Goal: Find specific page/section: Find specific page/section

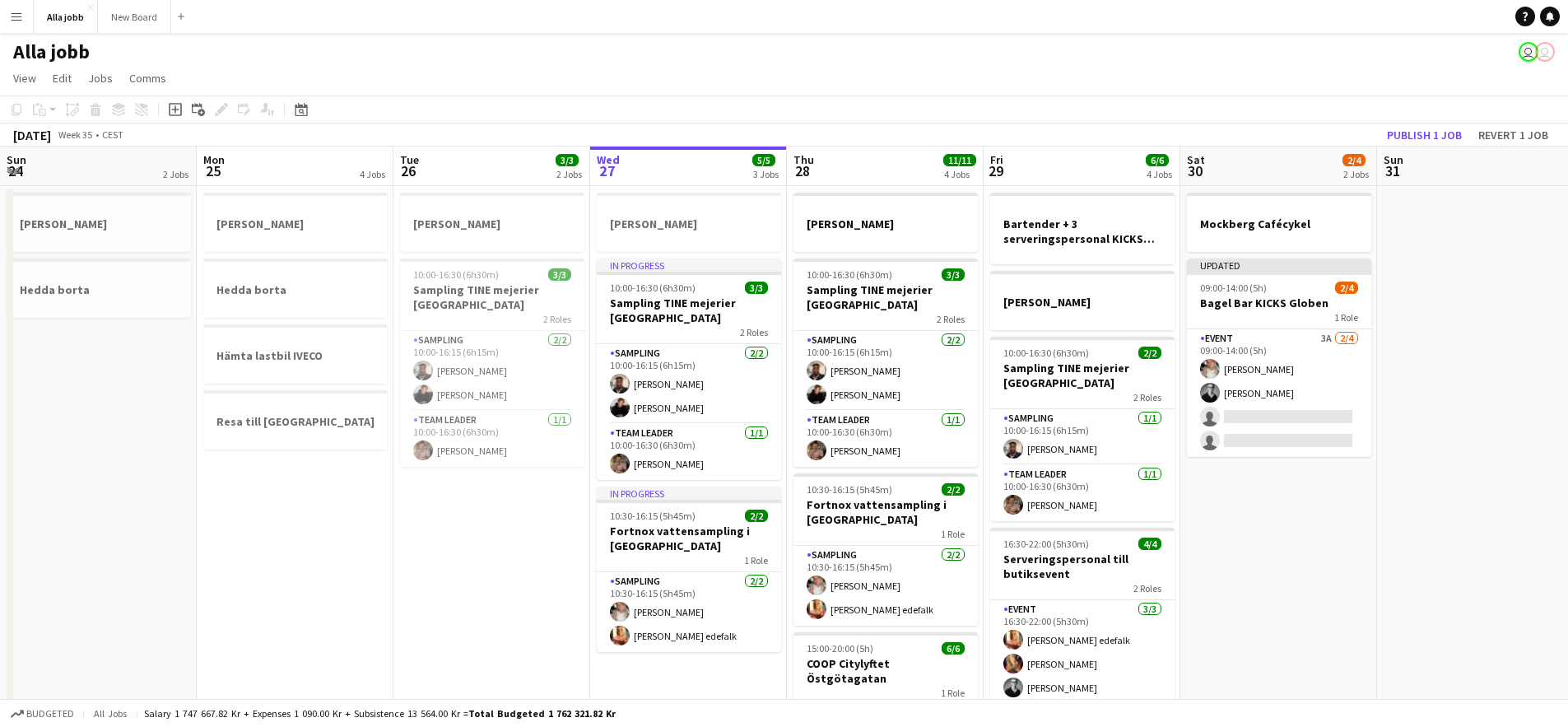
scroll to position [0, 395]
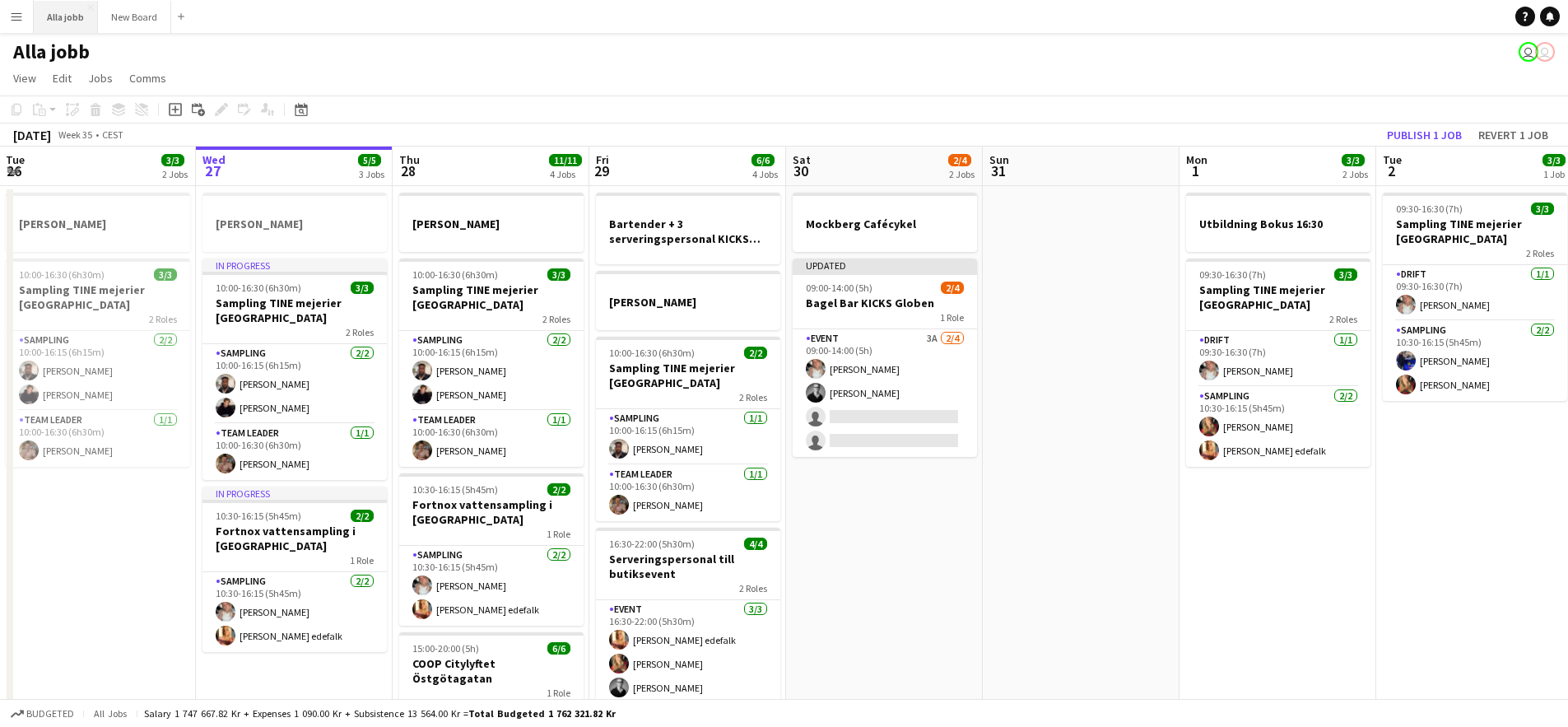
click at [47, 20] on button "Alla jobb Close" at bounding box center [65, 17] width 64 height 32
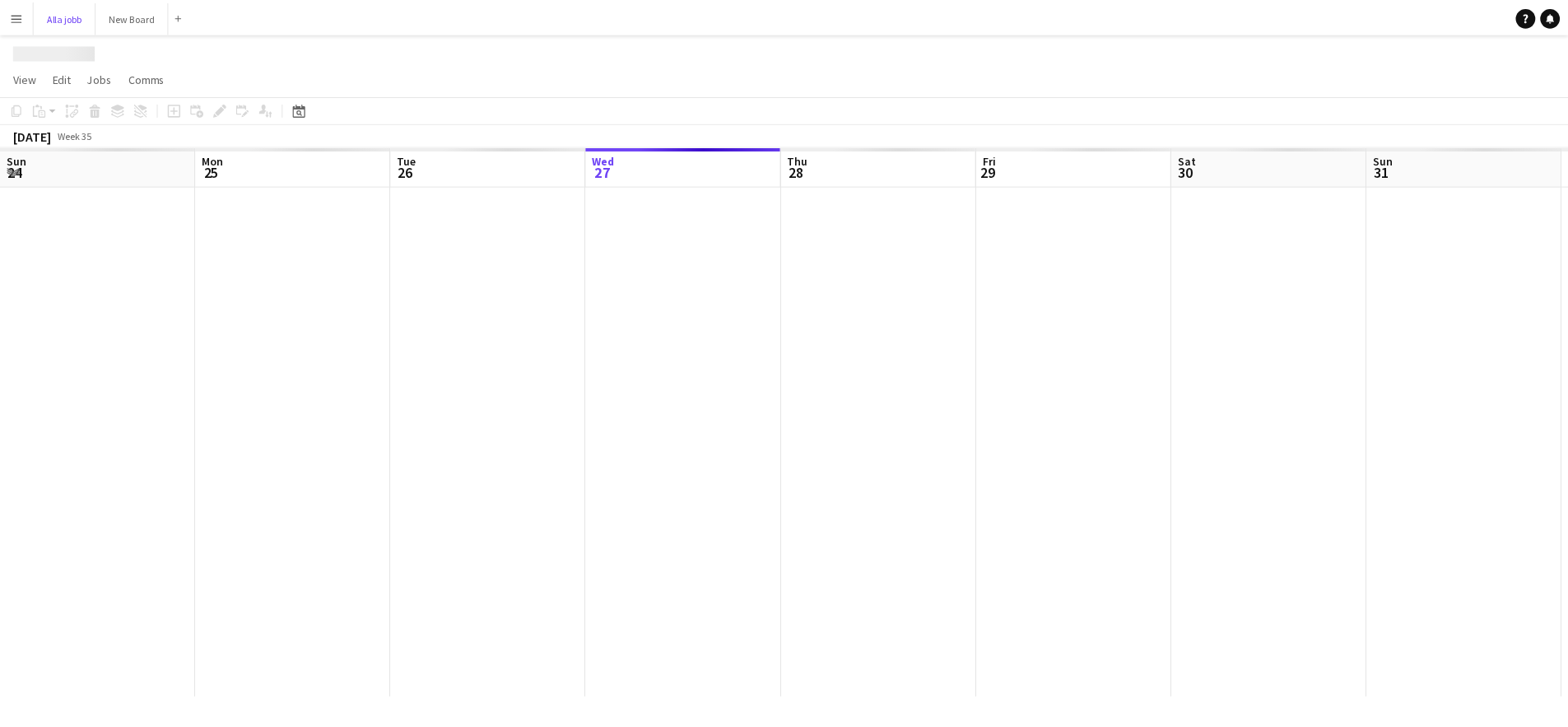
scroll to position [0, 394]
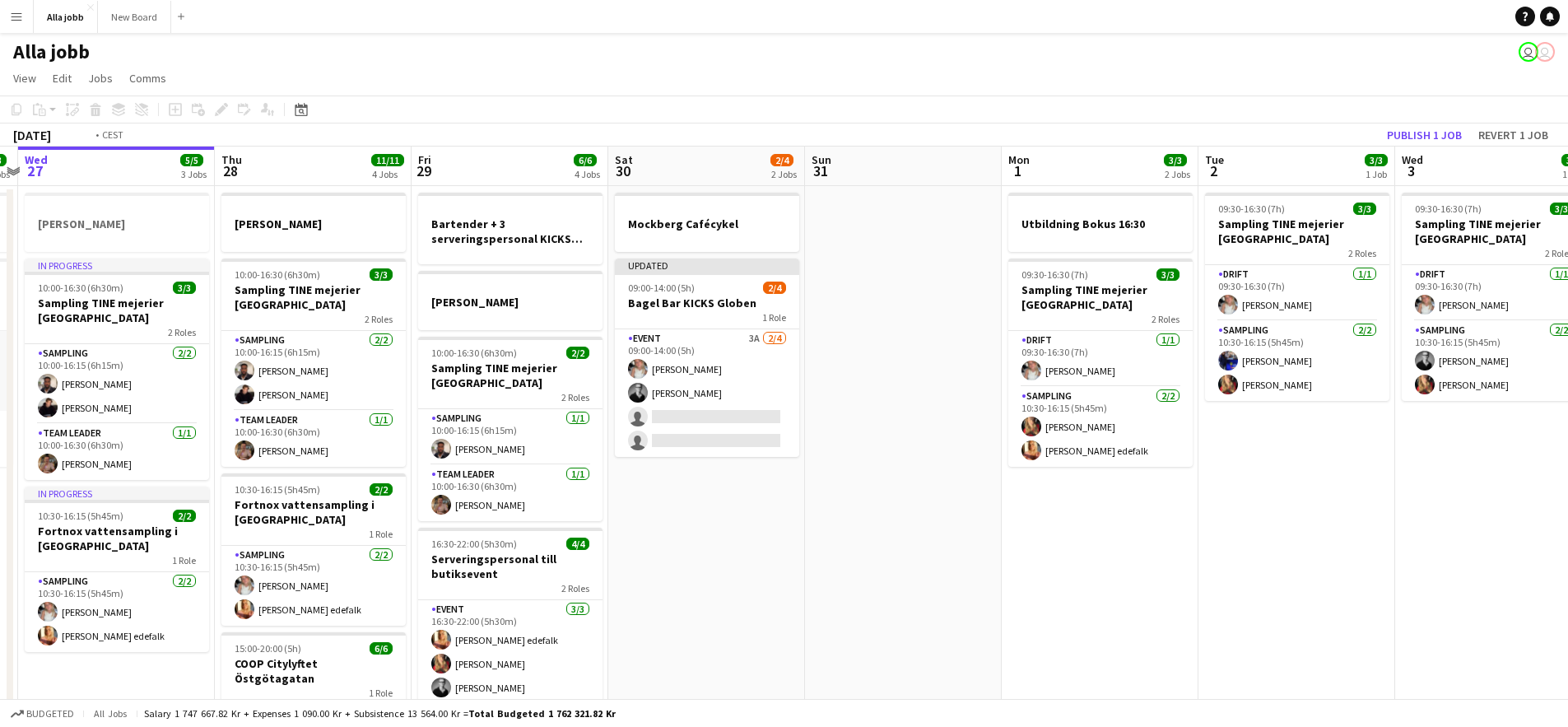
drag, startPoint x: 123, startPoint y: 343, endPoint x: 775, endPoint y: 392, distance: 653.8
click at [752, 390] on app-calendar-viewport "Sun 24 2 Jobs Mon 25 4 Jobs Tue 26 3/3 2 Jobs Wed 27 5/5 3 Jobs Thu 28 11/11 4 …" at bounding box center [784, 529] width 1568 height 765
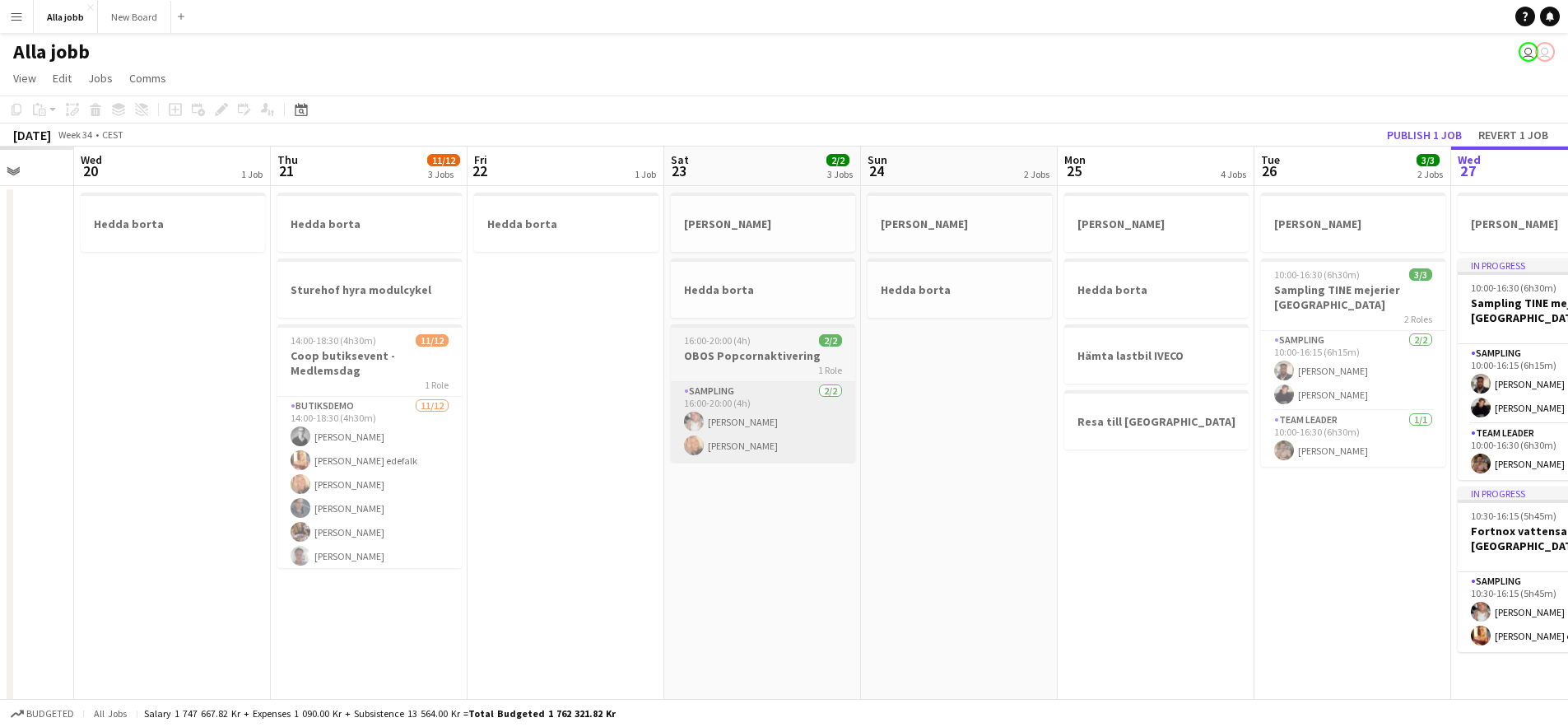
drag, startPoint x: 426, startPoint y: 373, endPoint x: 767, endPoint y: 402, distance: 342.2
click at [882, 389] on app-calendar-viewport "Mon 18 Tue 19 Wed 20 1 Job Thu 21 11/12 3 Jobs Fri 22 1 Job Sat 23 2/2 3 Jobs S…" at bounding box center [784, 529] width 1568 height 765
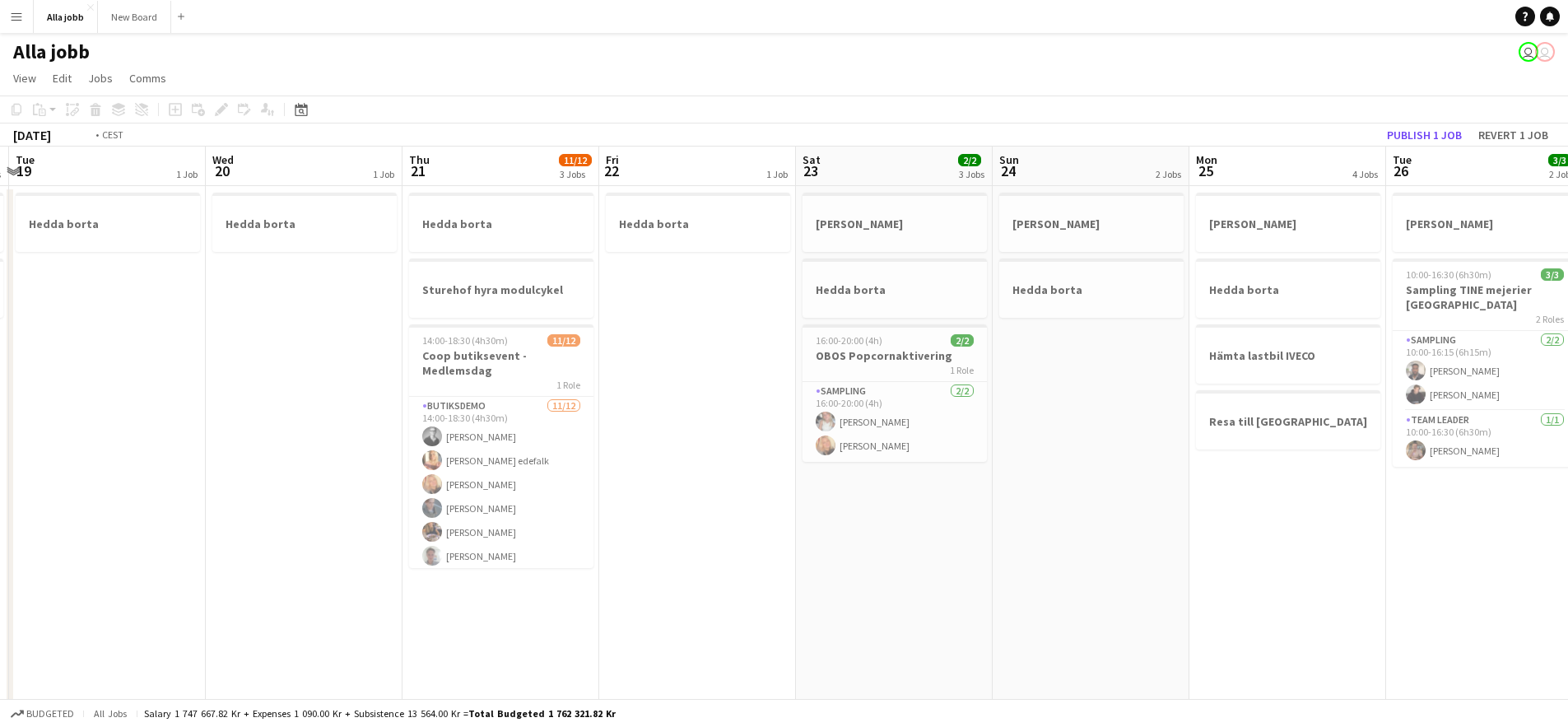
drag, startPoint x: 570, startPoint y: 420, endPoint x: 594, endPoint y: 416, distance: 24.3
click at [931, 409] on app-calendar-viewport "Sun 17 1 Job Mon 18 2 Jobs Tue 19 1 Job Wed 20 1 Job Thu 21 11/12 3 Jobs Fri 22…" at bounding box center [784, 529] width 1568 height 765
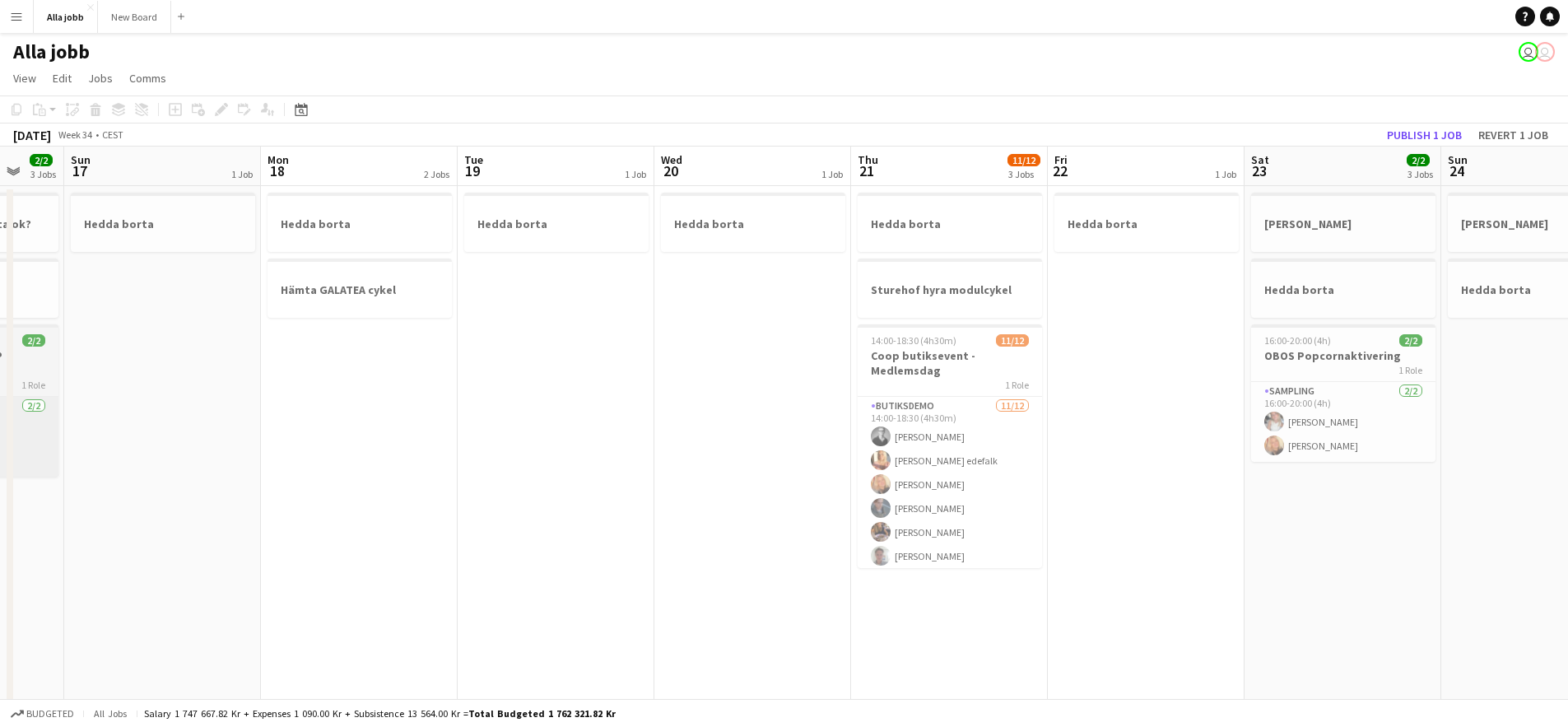
drag, startPoint x: 626, startPoint y: 445, endPoint x: 921, endPoint y: 432, distance: 295.3
click at [1262, 427] on app-calendar-viewport "Thu 14 Fri 15 Sat 16 2/2 3 Jobs Sun 17 1 Job Mon 18 2 Jobs Tue 19 1 Job Wed 20 …" at bounding box center [784, 529] width 1568 height 765
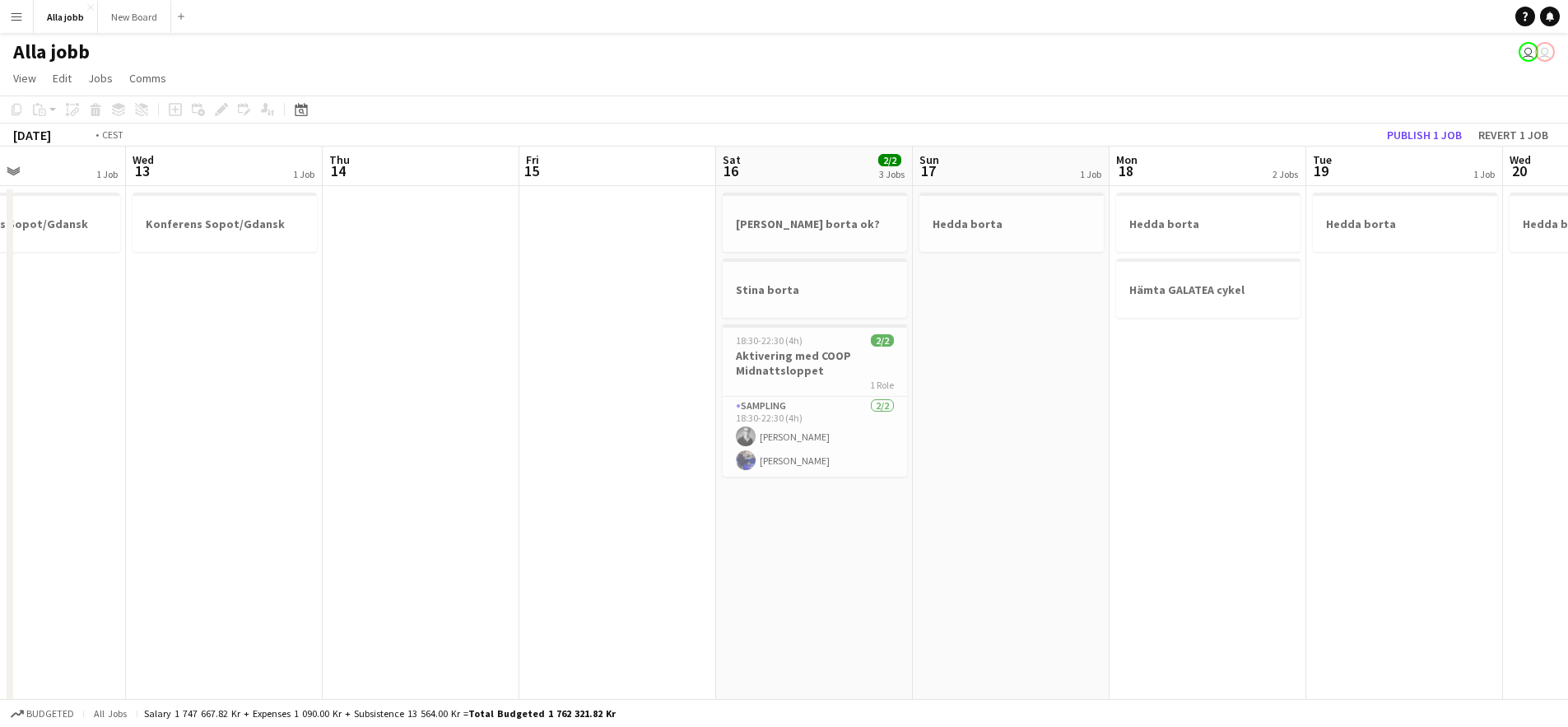
drag, startPoint x: 387, startPoint y: 443, endPoint x: 447, endPoint y: 481, distance: 71.0
click at [940, 464] on app-calendar-viewport "Sun 10 2/2 2 Jobs Mon 11 Tue 12 1 Job Wed 13 1 Job Thu 14 Fri 15 Sat 16 2/2 3 J…" at bounding box center [784, 529] width 1568 height 765
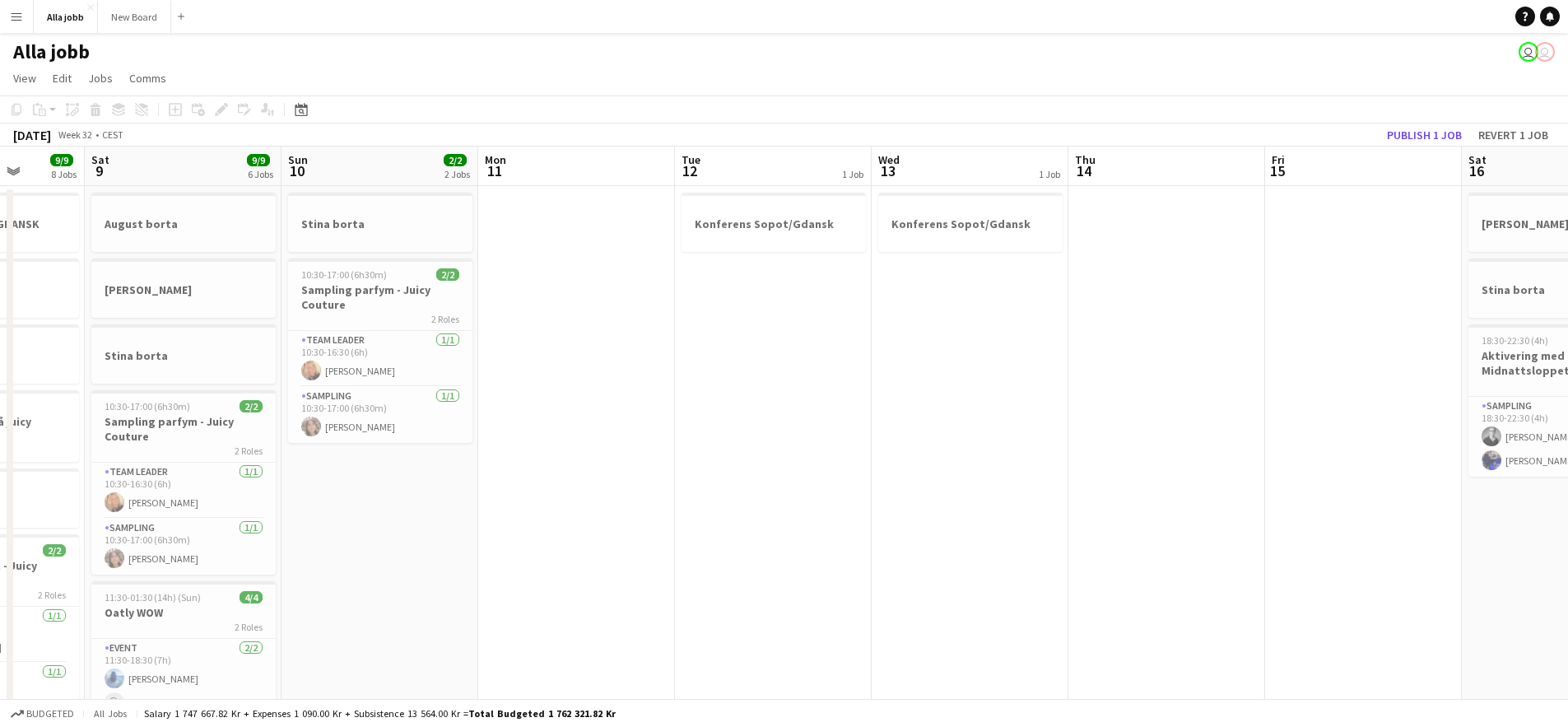
drag, startPoint x: 351, startPoint y: 472, endPoint x: 1017, endPoint y: 441, distance: 666.7
click at [934, 446] on app-calendar-viewport "Thu 7 9/9 6 Jobs Fri 8 9/9 8 Jobs Sat 9 9/9 6 Jobs Sun 10 2/2 2 Jobs Mon 11 Tue…" at bounding box center [784, 664] width 1568 height 1035
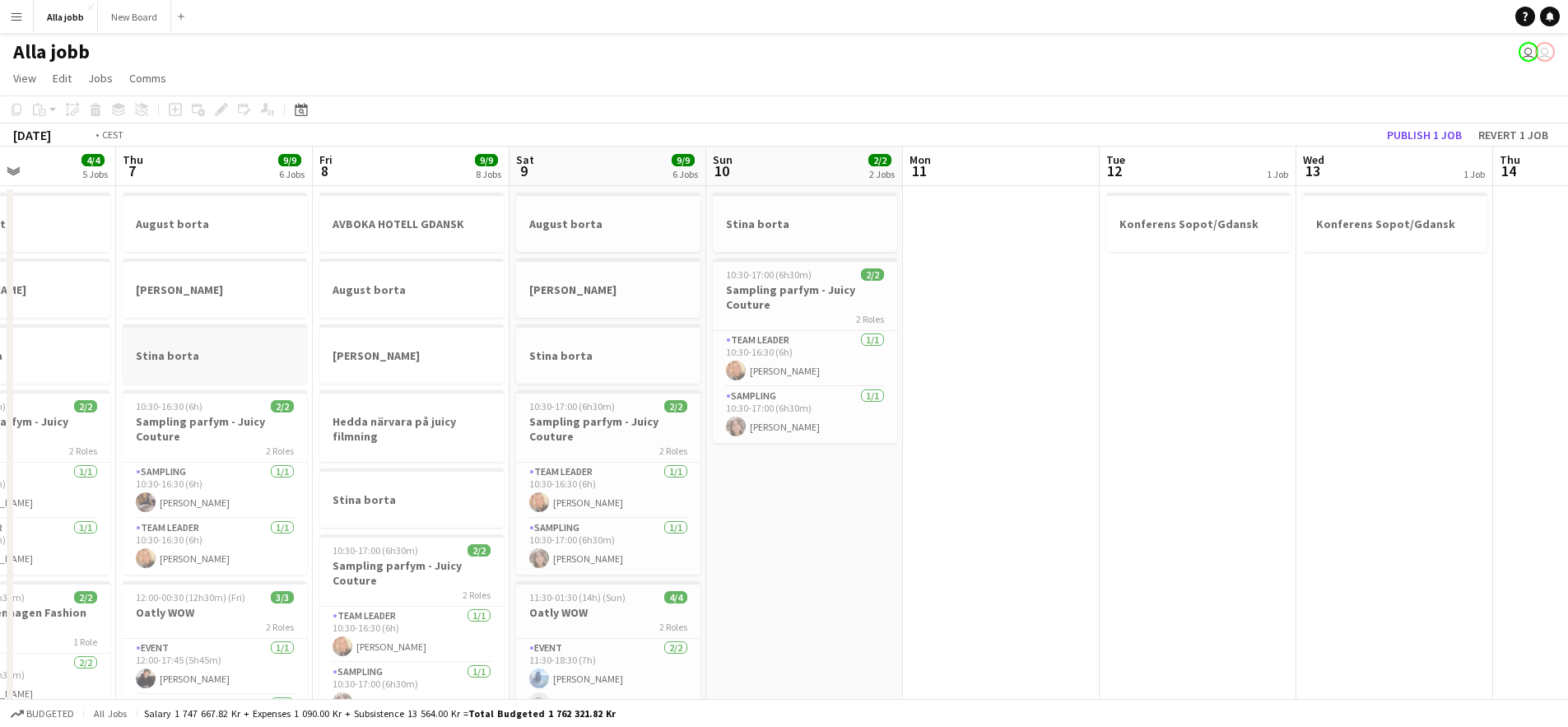
drag, startPoint x: 632, startPoint y: 345, endPoint x: 1132, endPoint y: 347, distance: 500.0
click at [1081, 343] on app-calendar-viewport "Mon 4 3 Jobs Tue 5 3 Jobs Wed 6 4/4 5 Jobs Thu 7 9/9 6 Jobs Fri 8 9/9 8 Jobs Sa…" at bounding box center [784, 664] width 1568 height 1035
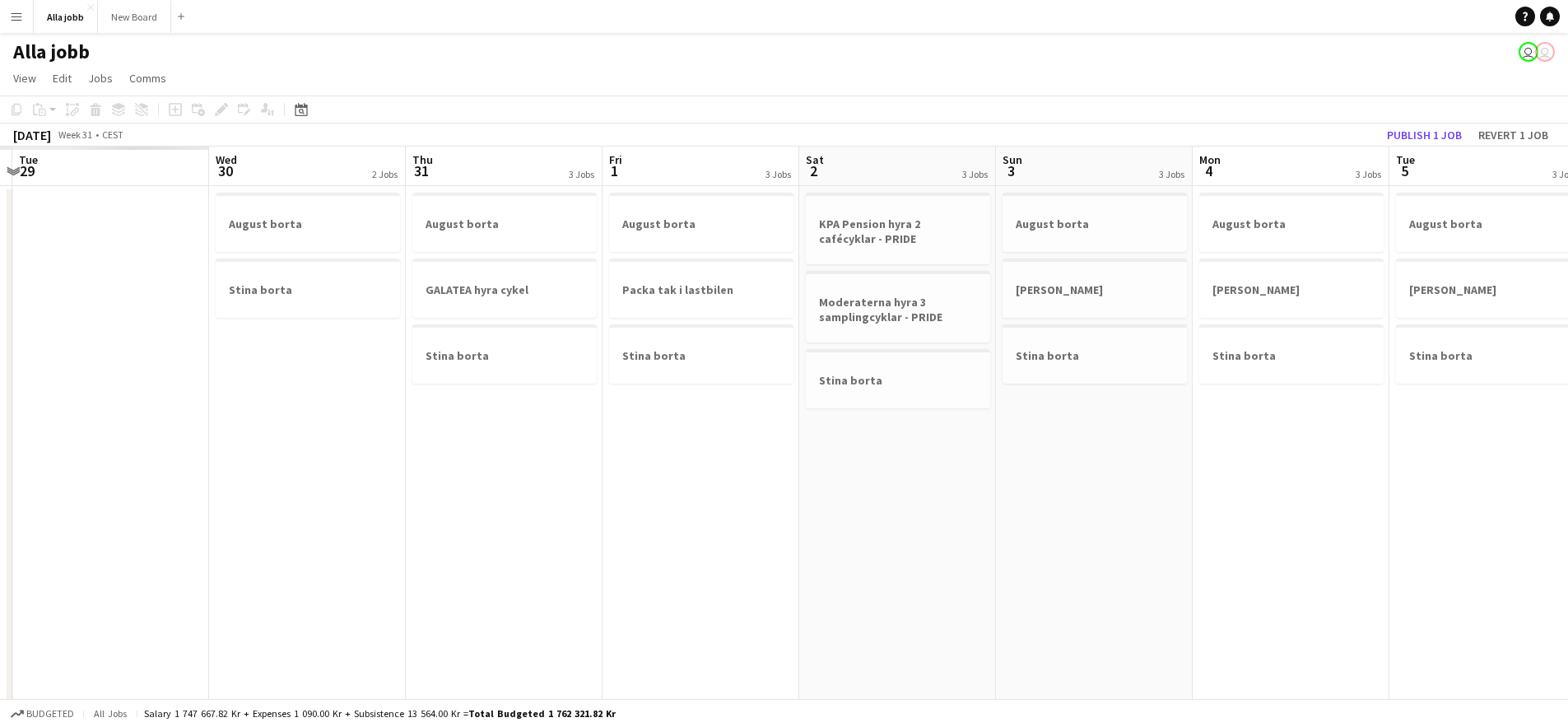
drag, startPoint x: 442, startPoint y: 354, endPoint x: 397, endPoint y: 331, distance: 50.5
click at [880, 364] on app-calendar-viewport "Sun 27 Mon 28 Tue 29 Wed 30 2 Jobs Thu 31 3 Jobs Fri 1 3 Jobs Sat 2 3 Jobs Sun …" at bounding box center [784, 664] width 1568 height 1035
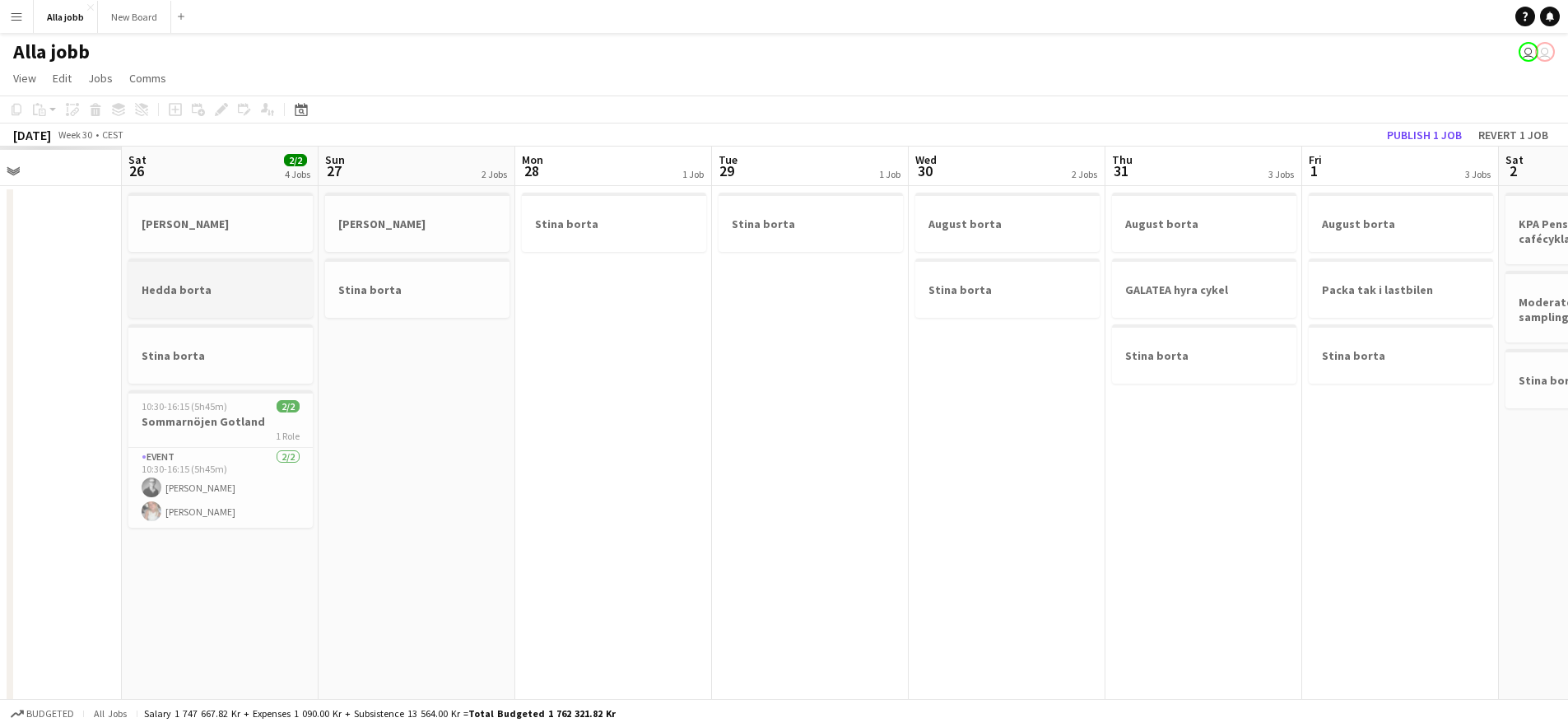
drag, startPoint x: 969, startPoint y: 375, endPoint x: 481, endPoint y: 316, distance: 491.6
click at [1066, 364] on app-calendar-viewport "Wed 23 Thu 24 Fri 25 Sat 26 2/2 4 Jobs Sun 27 2 Jobs Mon 28 1 Job Tue 29 1 Job …" at bounding box center [784, 664] width 1568 height 1035
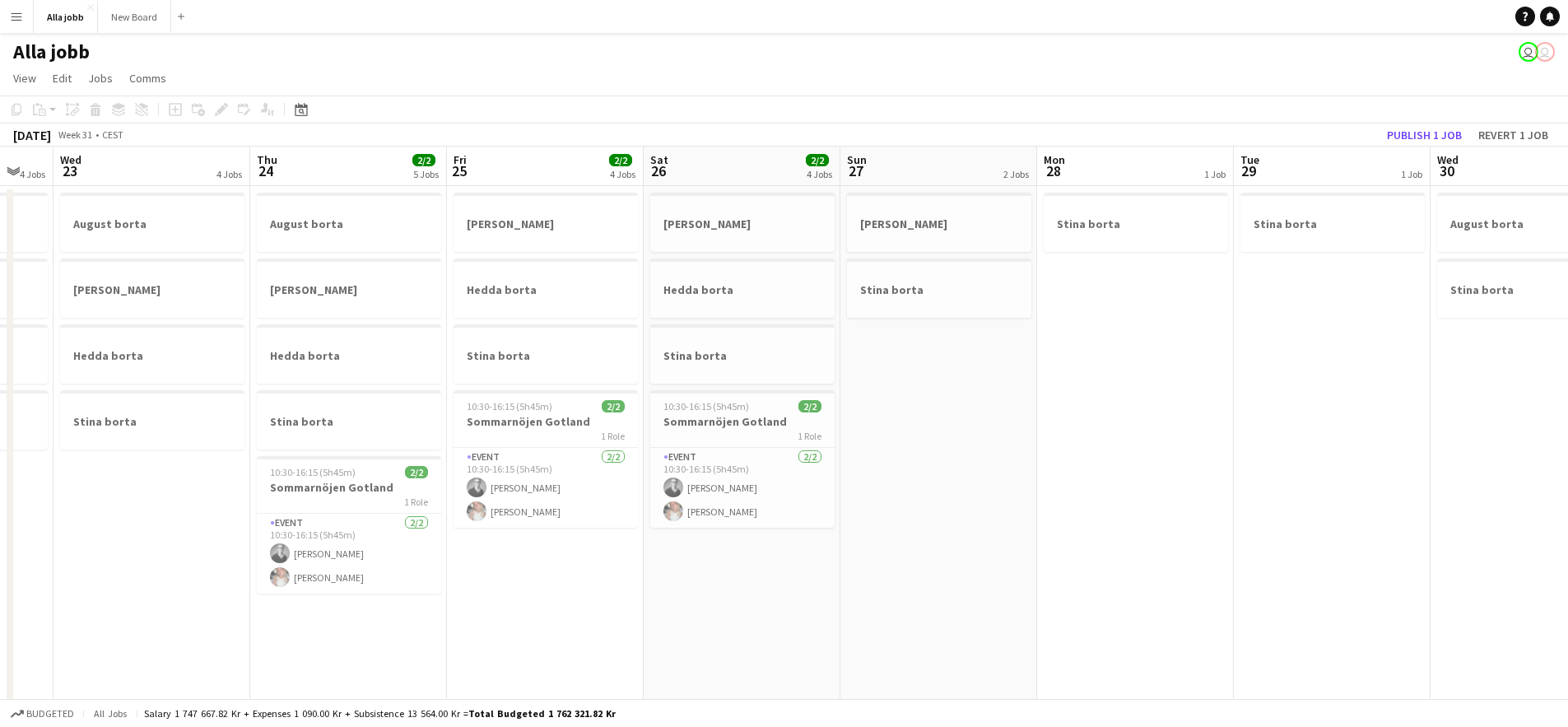
drag, startPoint x: 481, startPoint y: 316, endPoint x: 1276, endPoint y: 347, distance: 795.6
click at [1154, 360] on app-calendar-viewport "Mon 21 Tue 22 4 Jobs Wed 23 4 Jobs Thu 24 2/2 5 Jobs Fri 25 2/2 4 Jobs Sat 26 2…" at bounding box center [784, 664] width 1568 height 1035
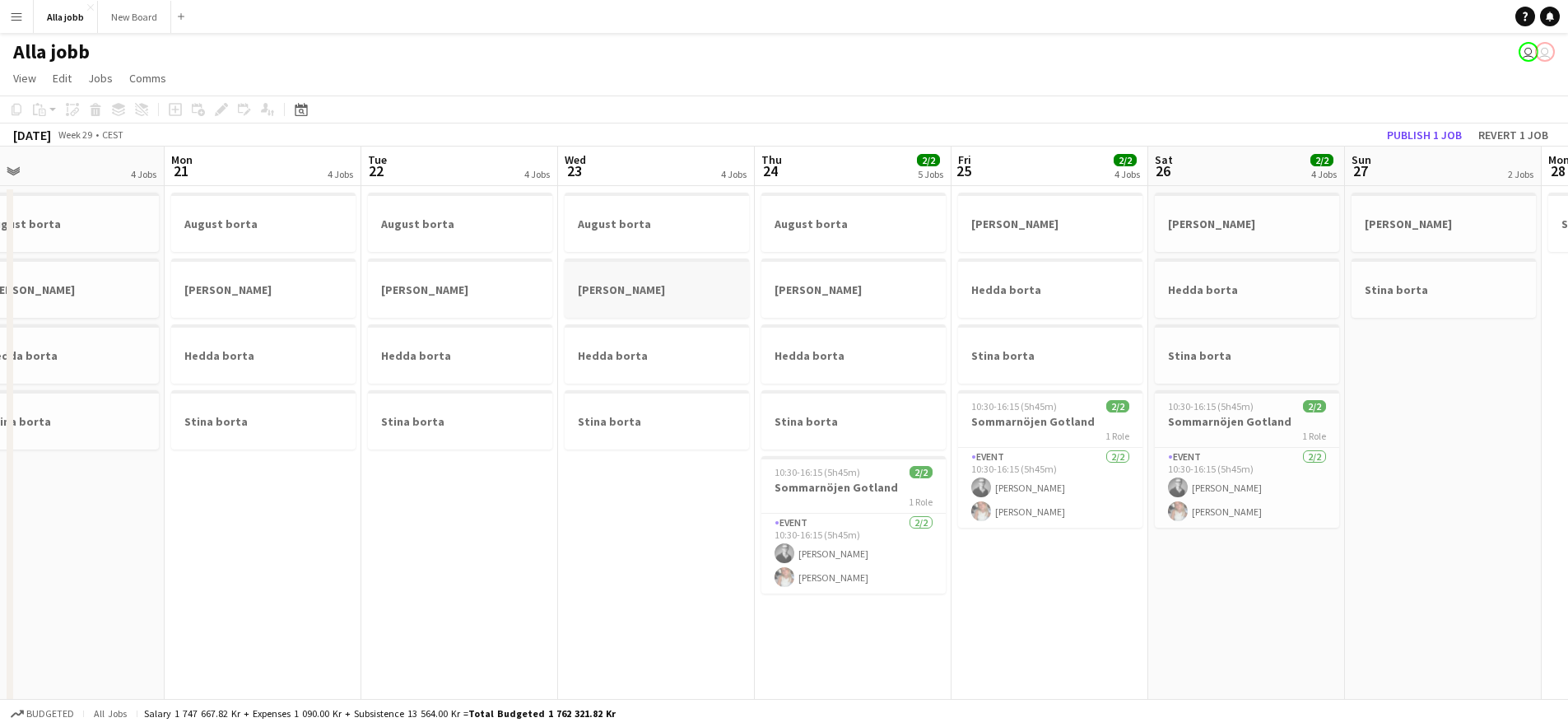
drag, startPoint x: 258, startPoint y: 288, endPoint x: 1177, endPoint y: 302, distance: 919.1
click at [1017, 300] on app-calendar-viewport "Fri 18 Sat 19 3 Jobs Sun 20 4 Jobs Mon 21 4 Jobs Tue 22 4 Jobs Wed 23 4 Jobs Th…" at bounding box center [784, 664] width 1568 height 1035
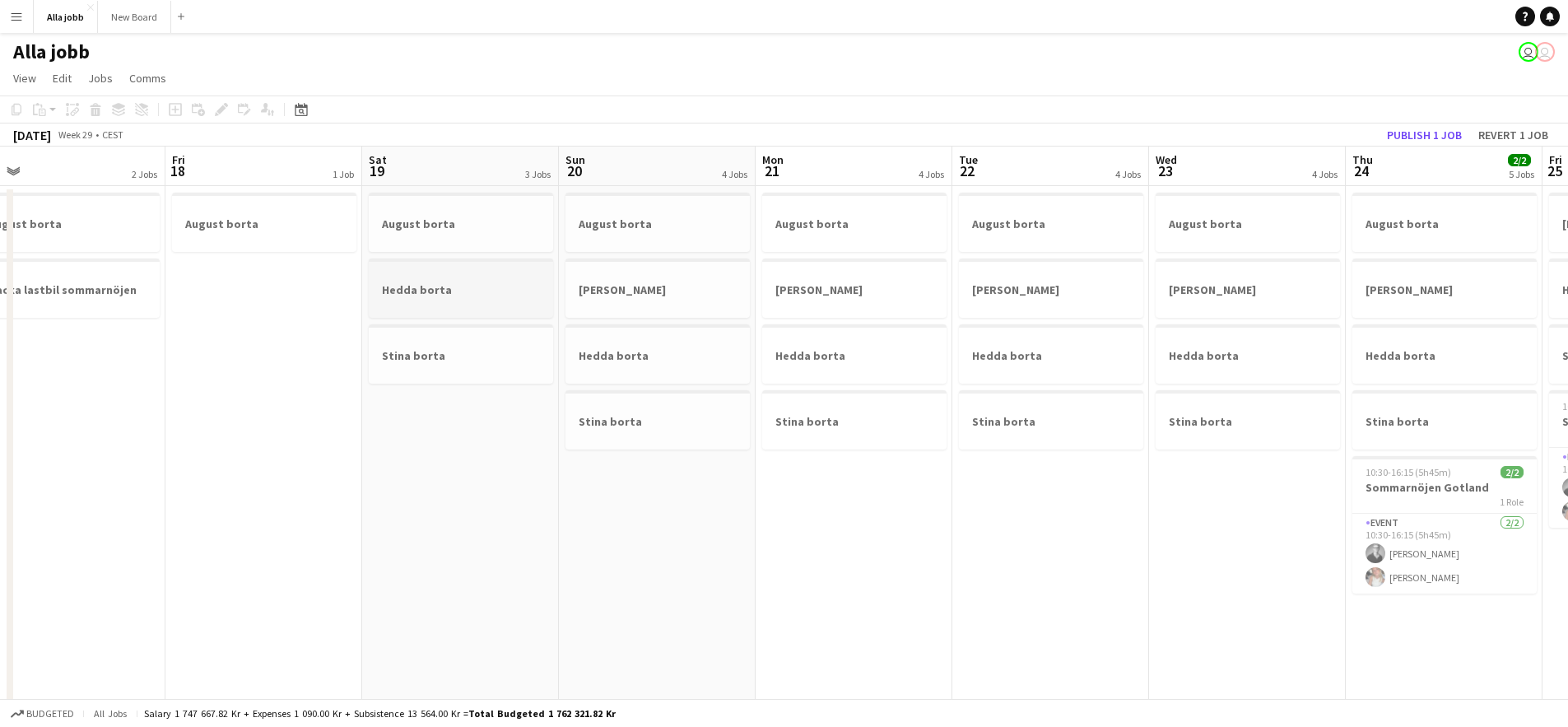
drag, startPoint x: 196, startPoint y: 264, endPoint x: 1249, endPoint y: 282, distance: 1053.2
click at [1083, 287] on app-calendar-viewport "Tue 15 2/2 4 Jobs Wed 16 2 Jobs Thu 17 2 Jobs Fri 18 1 Job Sat 19 3 Jobs Sun 20…" at bounding box center [784, 664] width 1568 height 1035
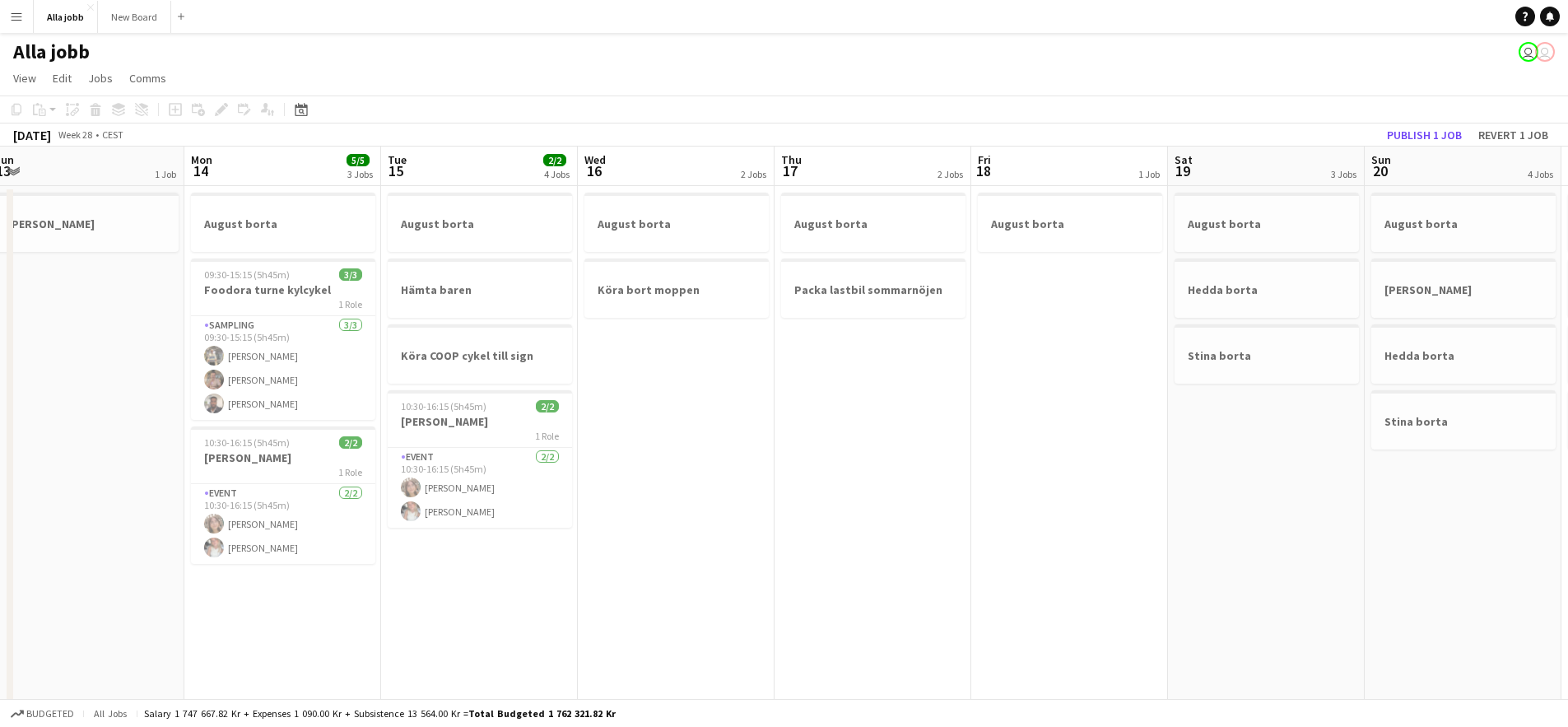
drag, startPoint x: 262, startPoint y: 219, endPoint x: 1464, endPoint y: 320, distance: 1206.2
click at [1258, 301] on app-calendar-viewport "Fri 11 5/5 3 Jobs Sat 12 5/5 3 Jobs Sun 13 1 Job Mon 14 5/5 3 Jobs Tue 15 2/2 4…" at bounding box center [784, 664] width 1568 height 1035
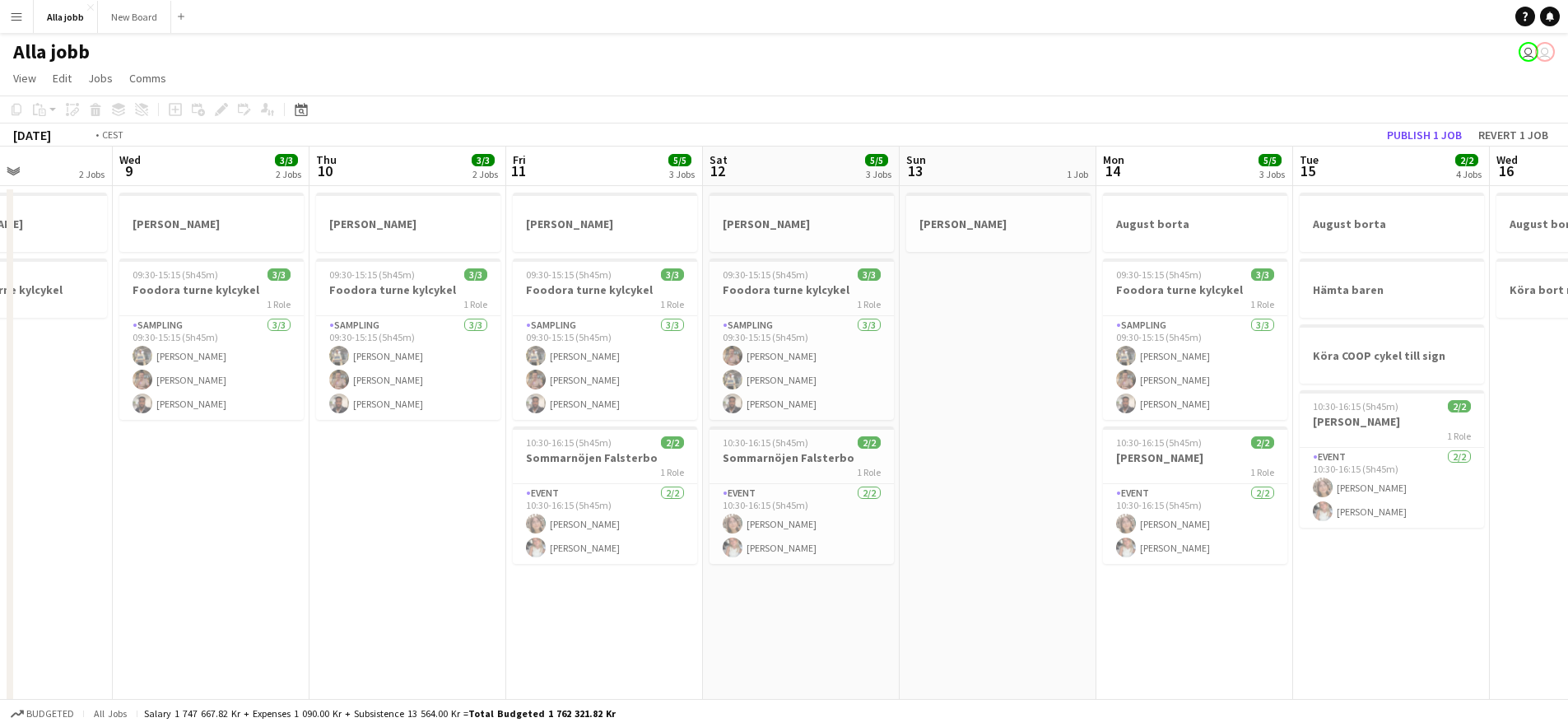
drag, startPoint x: 455, startPoint y: 301, endPoint x: 1098, endPoint y: 256, distance: 644.6
click at [1225, 268] on app-calendar-viewport "Sun 6 Mon 7 1 Job Tue 8 2 Jobs Wed 9 3/3 2 Jobs Thu 10 3/3 2 Jobs Fri 11 5/5 3 …" at bounding box center [784, 664] width 1568 height 1035
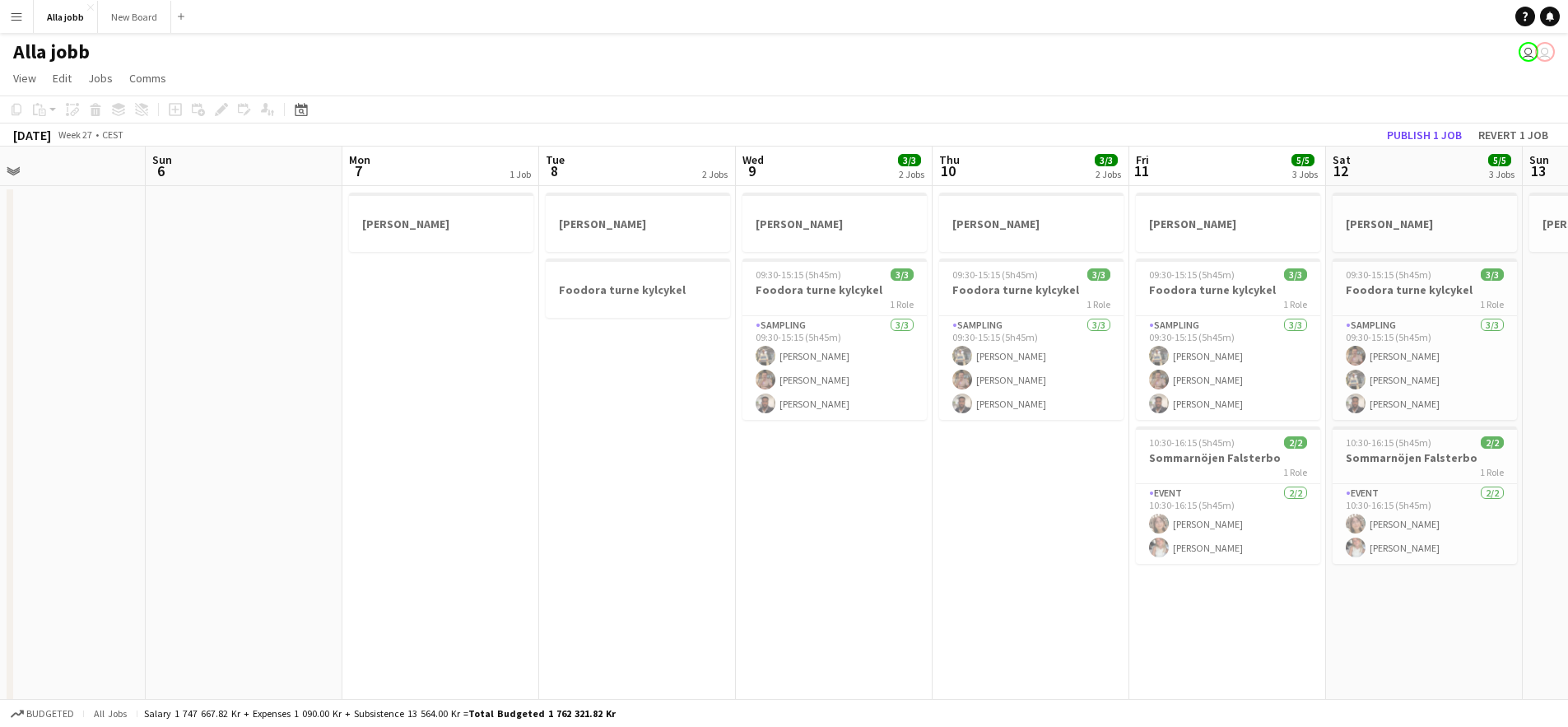
drag, startPoint x: 590, startPoint y: 244, endPoint x: 1275, endPoint y: 284, distance: 686.2
click at [1233, 282] on app-calendar-viewport "Thu 3 1 Job Fri 4 2 Jobs Sat 5 Sun 6 Mon 7 1 Job Tue 8 2 Jobs Wed 9 3/3 2 Jobs …" at bounding box center [784, 664] width 1568 height 1035
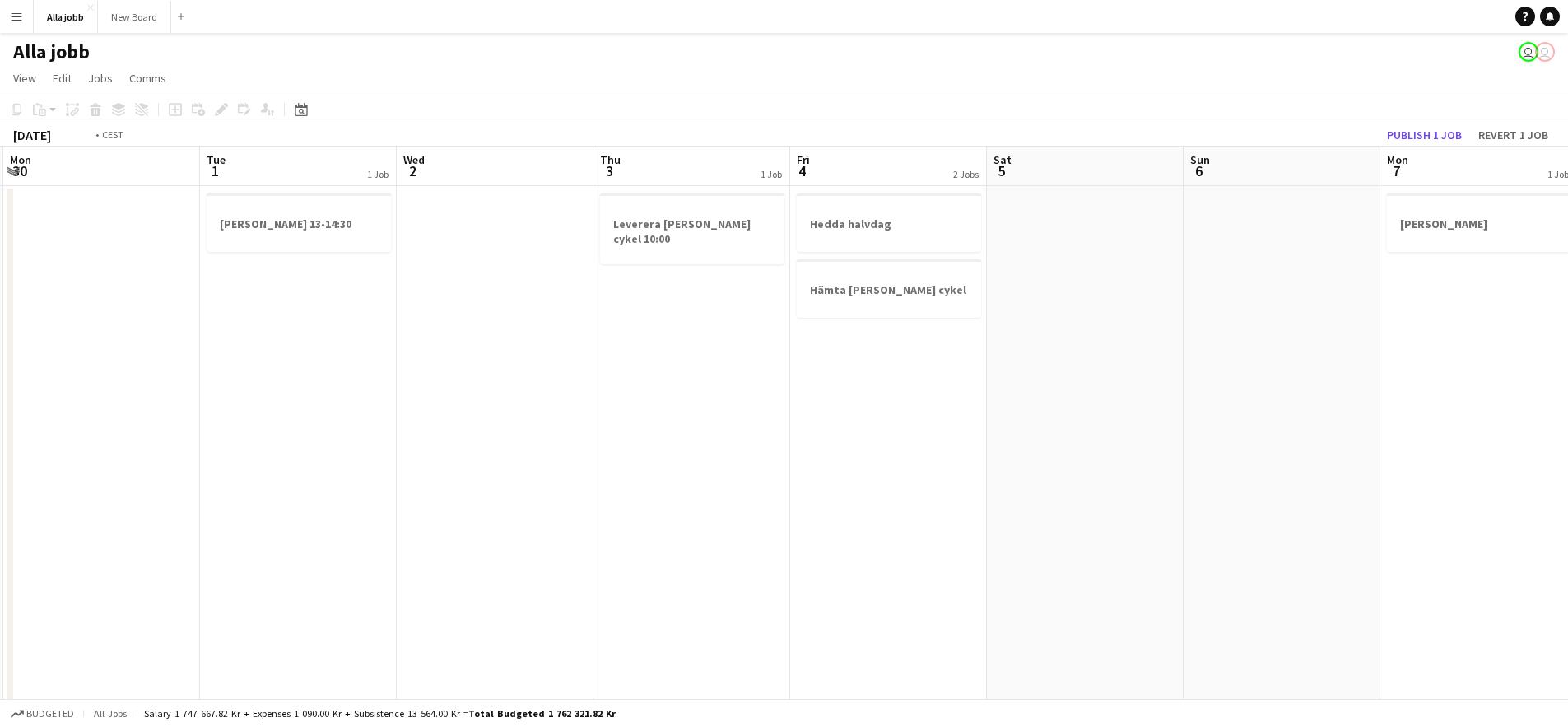
drag, startPoint x: 229, startPoint y: 226, endPoint x: 1301, endPoint y: 382, distance: 1083.3
click at [1210, 363] on app-calendar-viewport "Sat 28 Sun 29 2 Jobs Mon 30 Tue 1 1 Job Wed 2 Thu 3 1 Job Fri 4 2 Jobs Sat 5 Su…" at bounding box center [784, 664] width 1568 height 1035
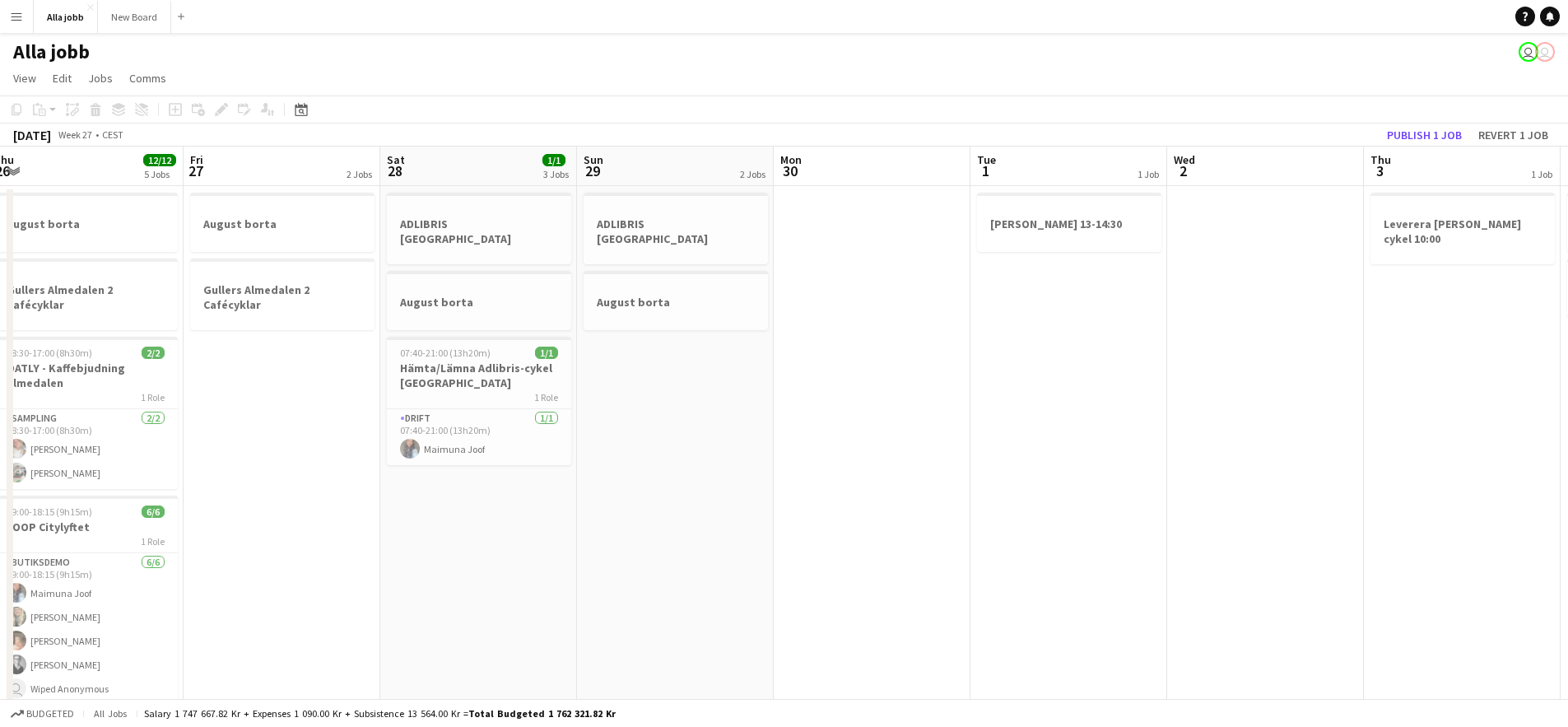
drag, startPoint x: 1046, startPoint y: 362, endPoint x: 1005, endPoint y: 343, distance: 45.2
click at [1461, 388] on app-calendar-viewport "Mon 23 9/9 2 Jobs Tue 24 9/10 5 Jobs Wed 25 9/10 6 Jobs Thu 26 12/12 5 Jobs Fri…" at bounding box center [784, 664] width 1568 height 1035
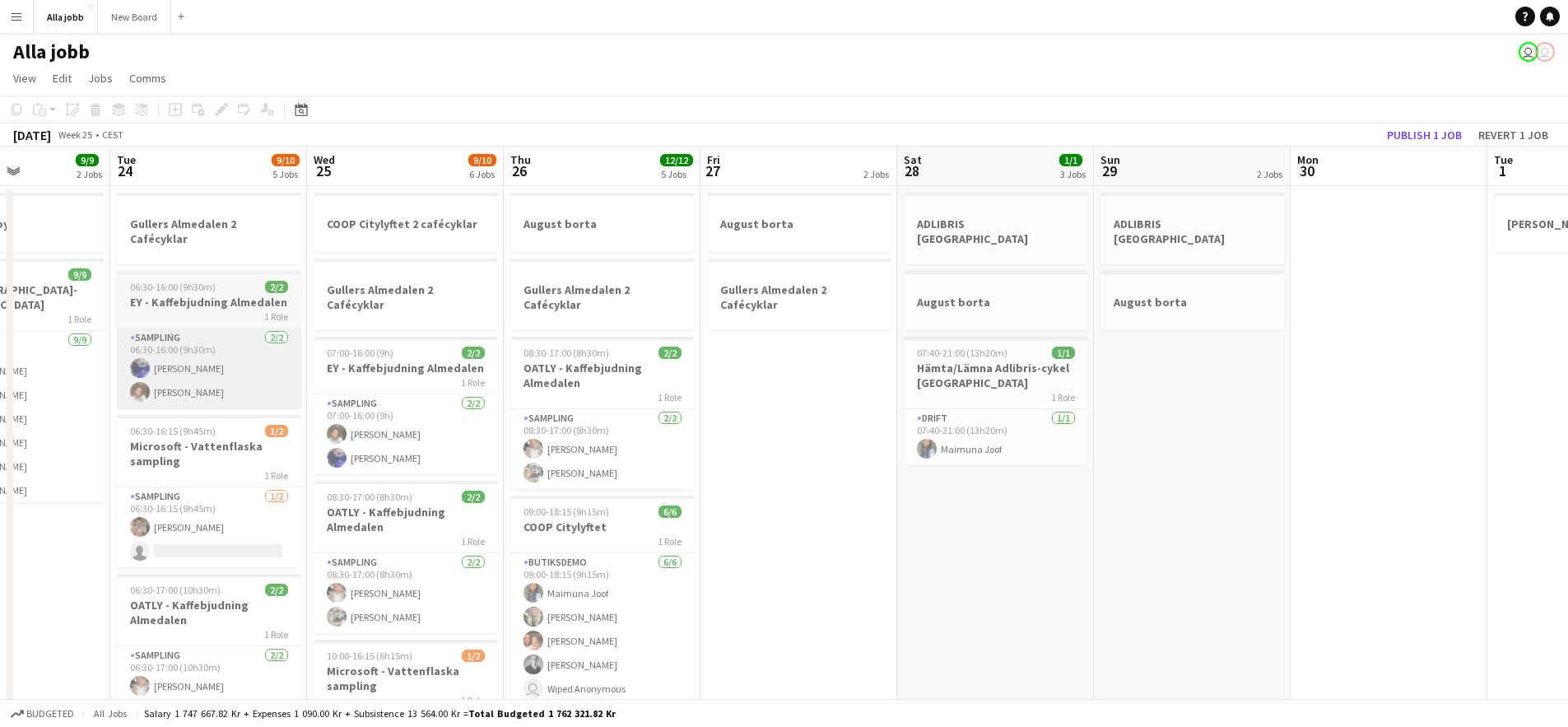
drag, startPoint x: 342, startPoint y: 242, endPoint x: 1300, endPoint y: 336, distance: 962.6
click at [1334, 337] on app-calendar-viewport "Sat 21 Sun 22 Mon 23 9/9 2 Jobs Tue 24 9/10 5 Jobs Wed 25 9/10 6 Jobs Thu 26 12…" at bounding box center [784, 664] width 1568 height 1035
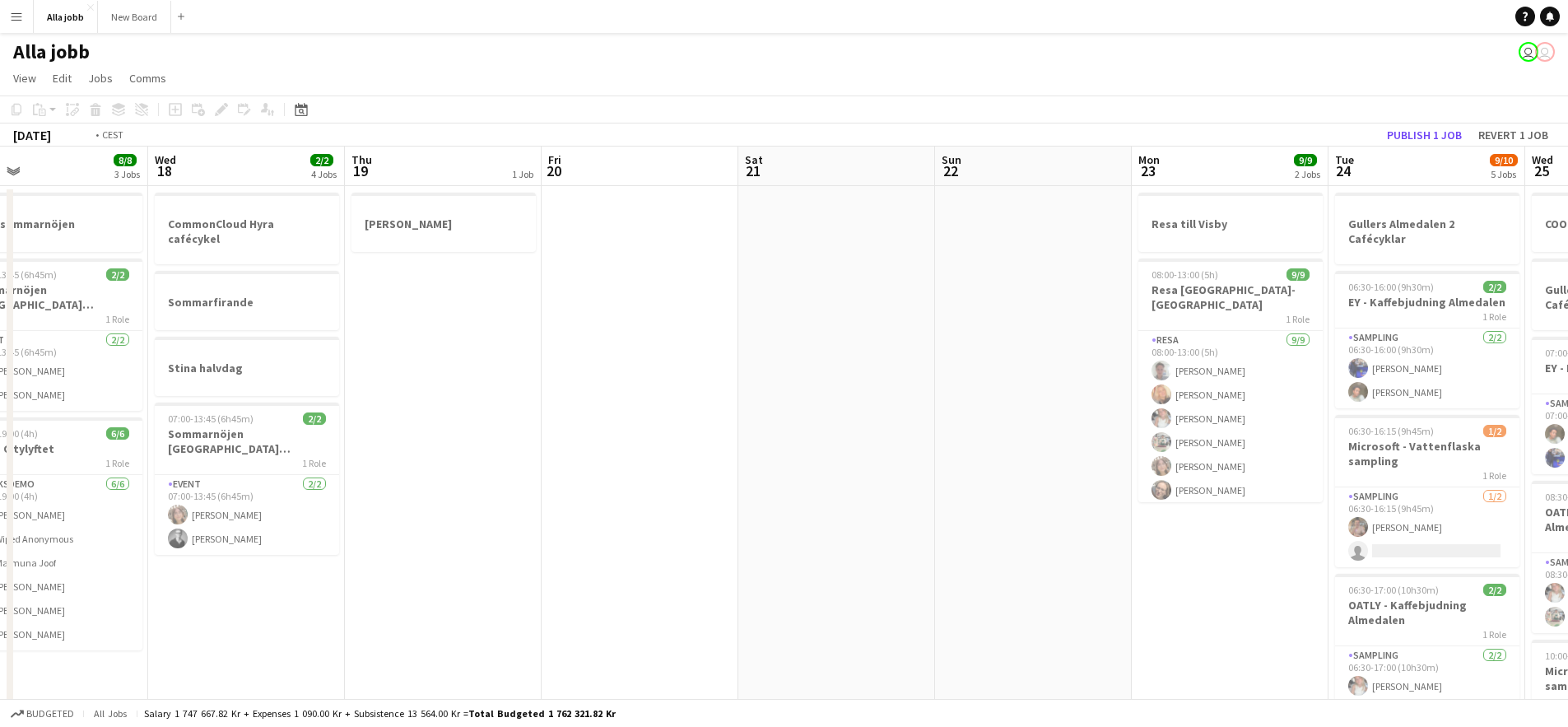
drag, startPoint x: 898, startPoint y: 349, endPoint x: 1456, endPoint y: 404, distance: 560.7
click at [1567, 424] on html "Menu Boards Boards Boards All jobs Status Workforce Workforce My Workforce Recr…" at bounding box center [784, 605] width 1568 height 1209
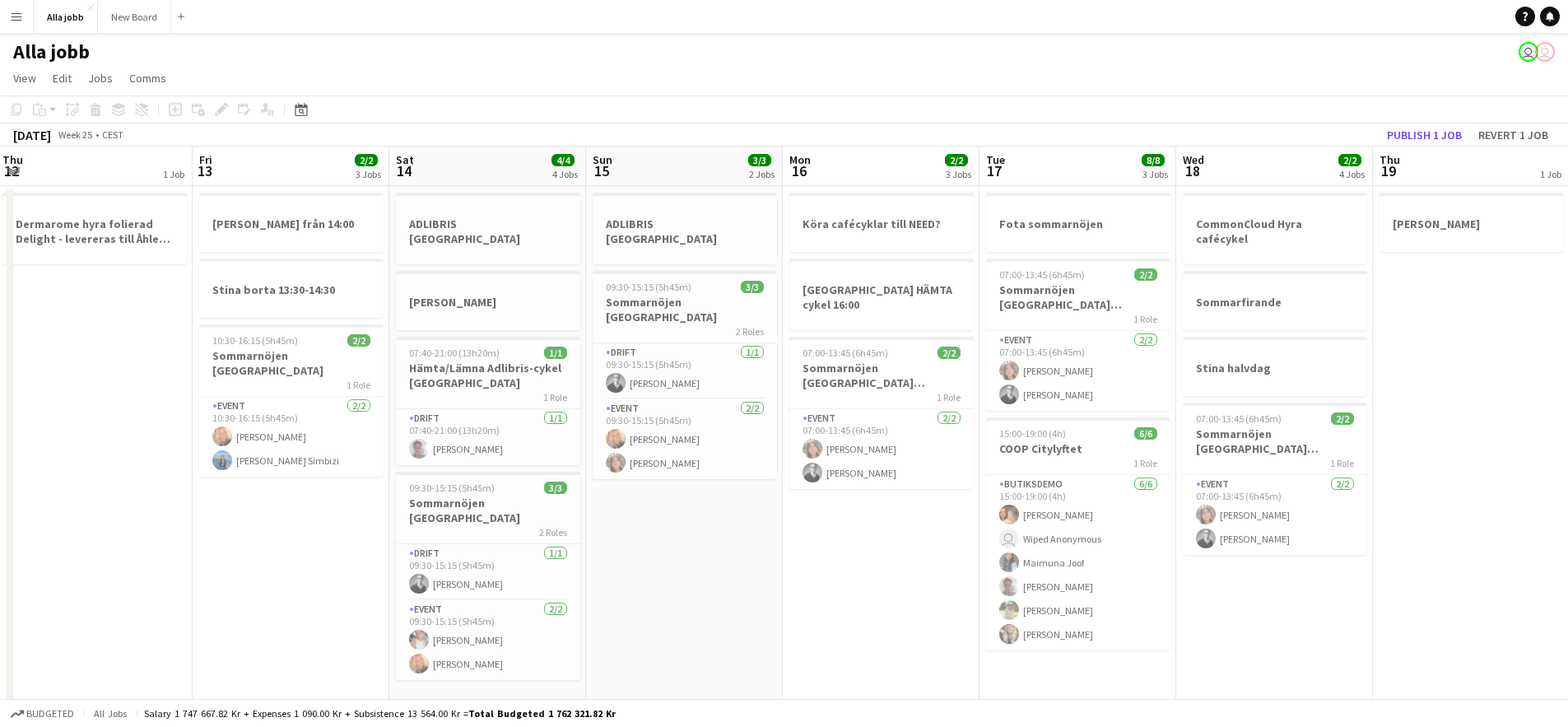
drag, startPoint x: 919, startPoint y: 360, endPoint x: 1537, endPoint y: 433, distance: 622.3
click at [1537, 433] on app-calendar-viewport "Tue 10 3 Jobs Wed 11 2 Jobs Thu 12 1 Job Fri 13 2/2 3 Jobs Sat 14 4/4 4 Jobs Su…" at bounding box center [784, 664] width 1568 height 1035
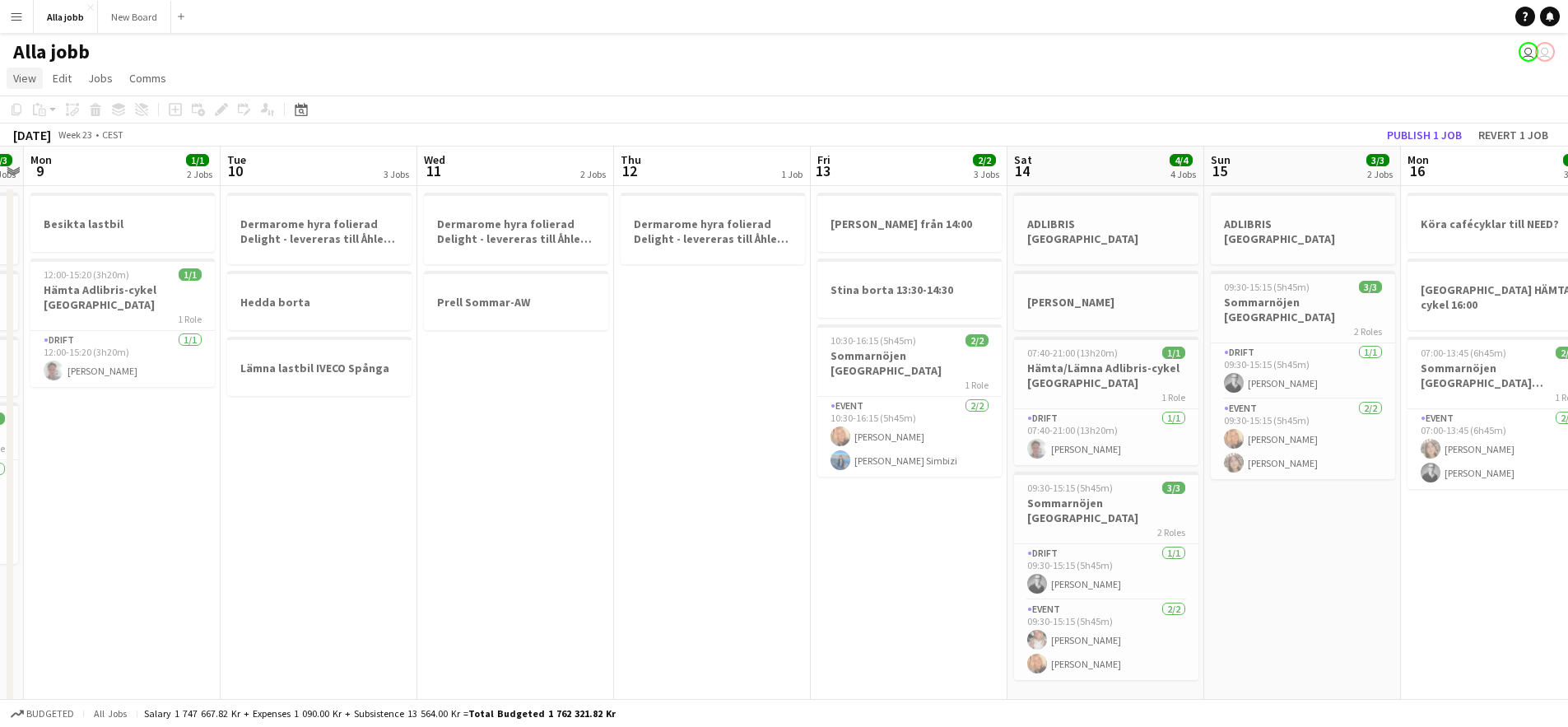
click at [15, 78] on span "View" at bounding box center [24, 78] width 23 height 15
click at [102, 241] on link "Date picker" at bounding box center [72, 232] width 131 height 34
click at [390, 173] on span "Previous month" at bounding box center [402, 167] width 33 height 33
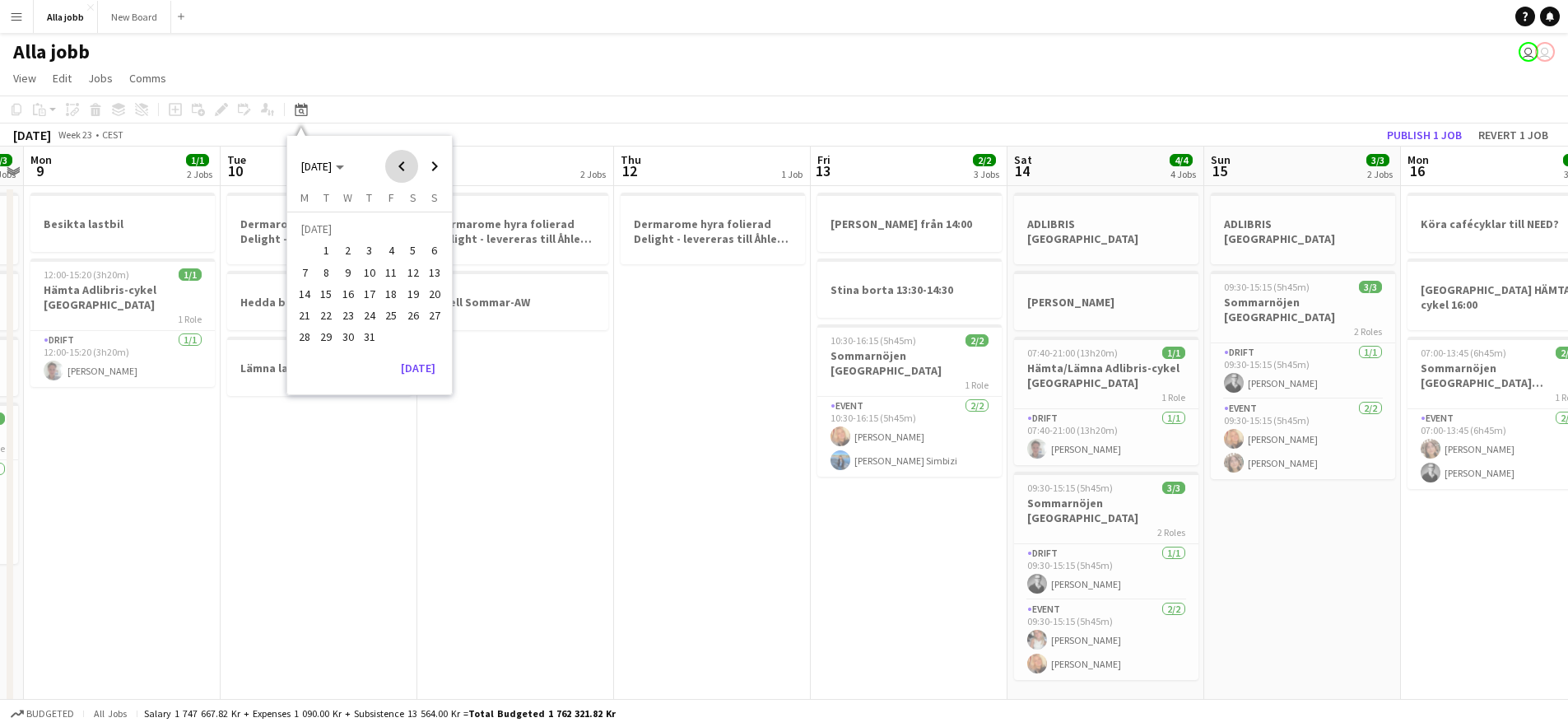
click at [390, 173] on span "Previous month" at bounding box center [402, 167] width 33 height 33
click at [392, 164] on span "Previous month" at bounding box center [402, 167] width 33 height 33
click at [401, 158] on span "Previous month" at bounding box center [402, 167] width 33 height 33
click at [408, 232] on span "1" at bounding box center [412, 231] width 19 height 23
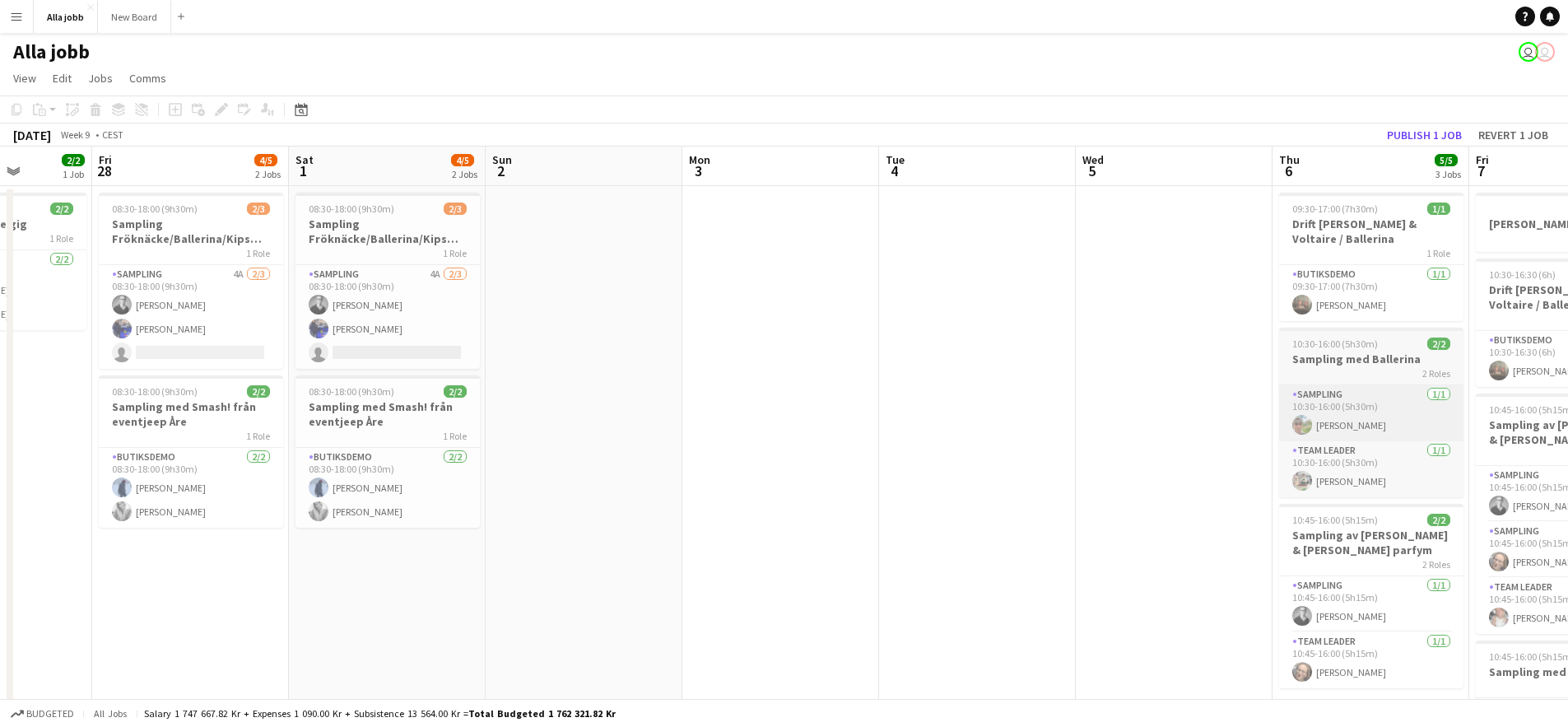
drag, startPoint x: 1051, startPoint y: 338, endPoint x: 702, endPoint y: 396, distance: 353.8
click at [320, 387] on app-calendar-viewport "Tue 25 4/5 2 Jobs Wed 26 2/5 2 Jobs Thu 27 2/2 1 Job Fri 28 4/5 2 Jobs Sat 1 4/…" at bounding box center [784, 664] width 1568 height 1035
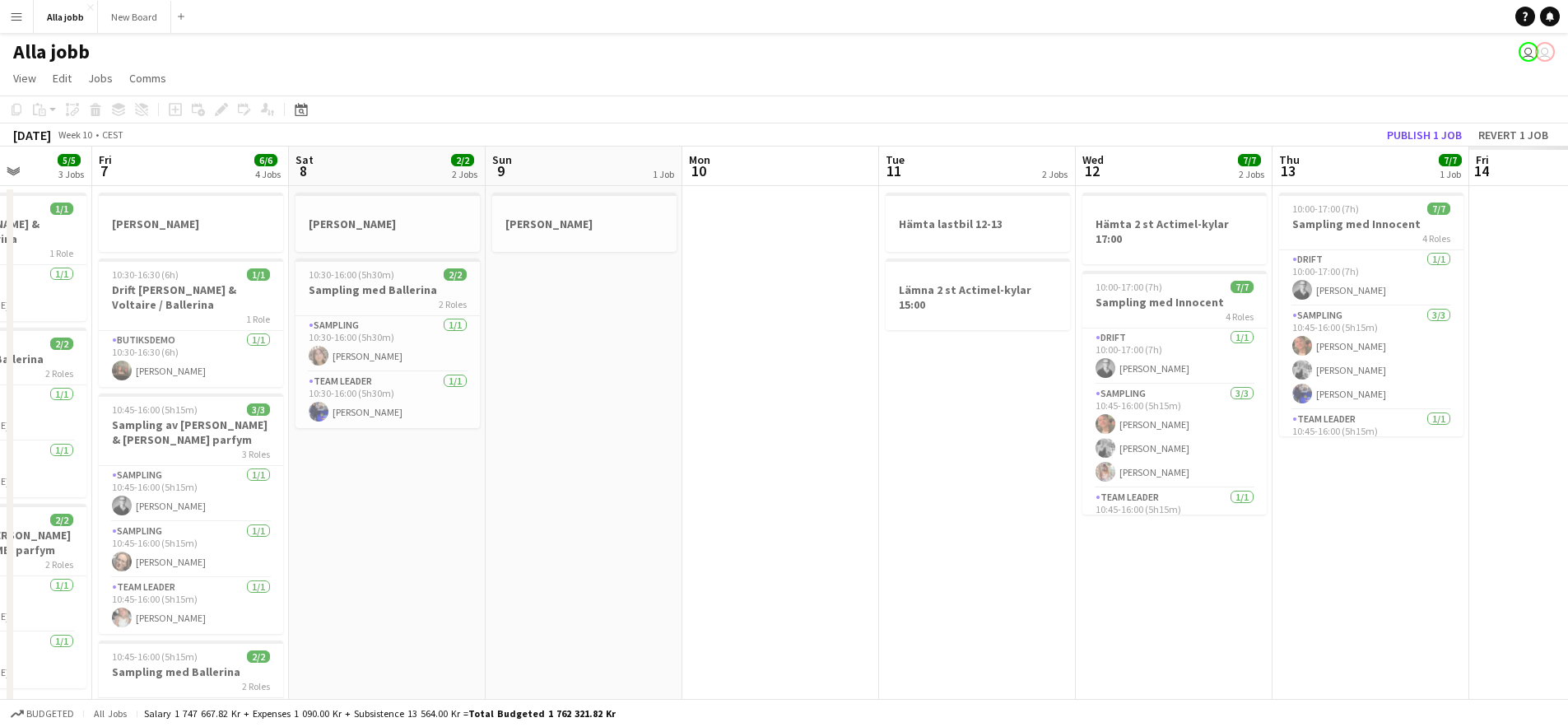
drag, startPoint x: 1179, startPoint y: 407, endPoint x: 321, endPoint y: 453, distance: 859.2
click at [192, 415] on app-calendar-viewport "Mon 3 Tue 4 Wed 5 Thu 6 5/5 3 Jobs Fri 7 6/6 4 Jobs Sat 8 2/2 2 Jobs Sun 9 1 Jo…" at bounding box center [784, 664] width 1568 height 1035
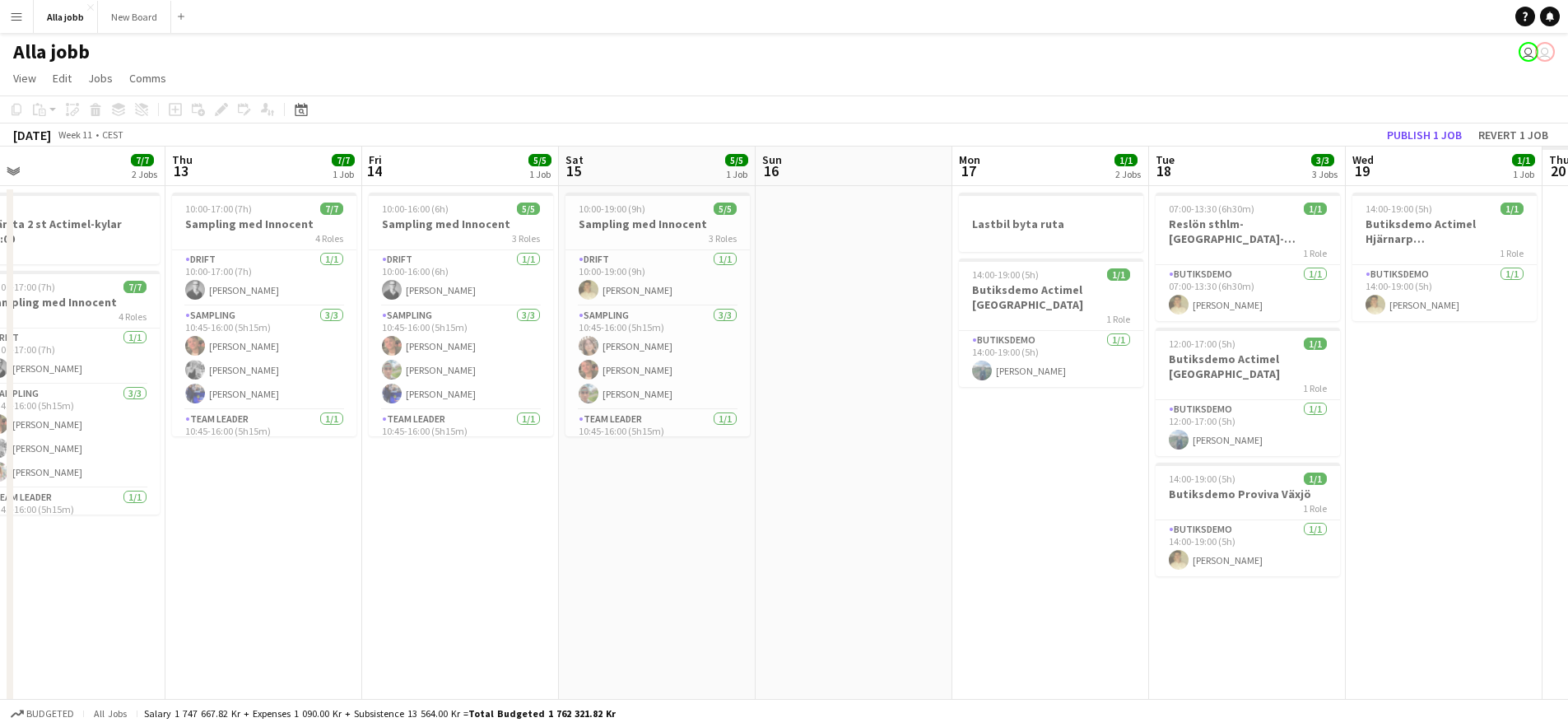
drag, startPoint x: 839, startPoint y: 473, endPoint x: 504, endPoint y: 469, distance: 335.0
click at [1, 444] on app-calendar-viewport "Sun 9 1 Job Mon 10 Tue 11 2 Jobs Wed 12 7/7 2 Jobs Thu 13 7/7 1 Job Fri 14 5/5 …" at bounding box center [784, 664] width 1568 height 1035
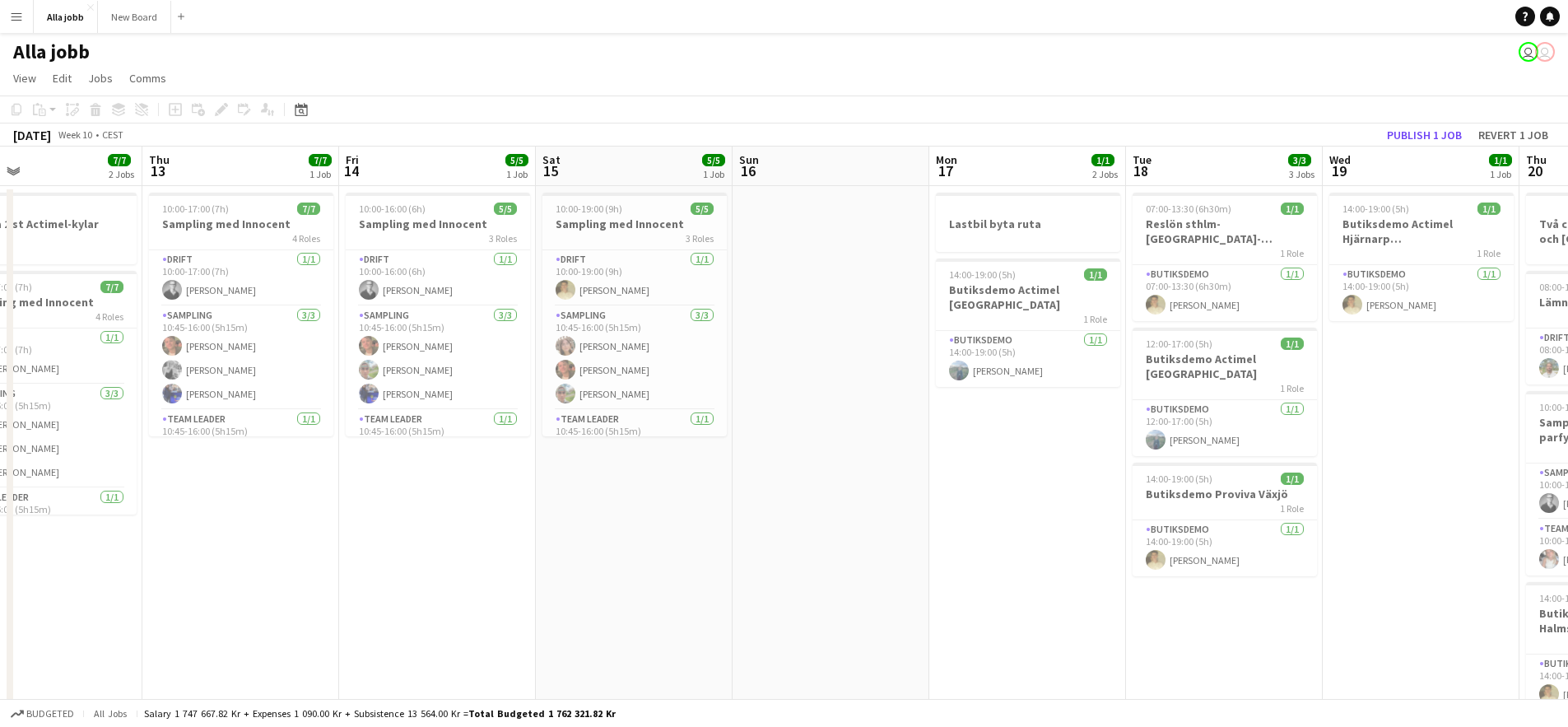
drag, startPoint x: 183, startPoint y: 437, endPoint x: 0, endPoint y: 410, distance: 185.0
click at [6, 414] on div "Sun 9 1 Job Mon 10 Tue 11 2 Jobs Wed 12 7/7 2 Jobs Thu 13 7/7 1 Job Fri 14 5/5 …" at bounding box center [784, 664] width 1568 height 1035
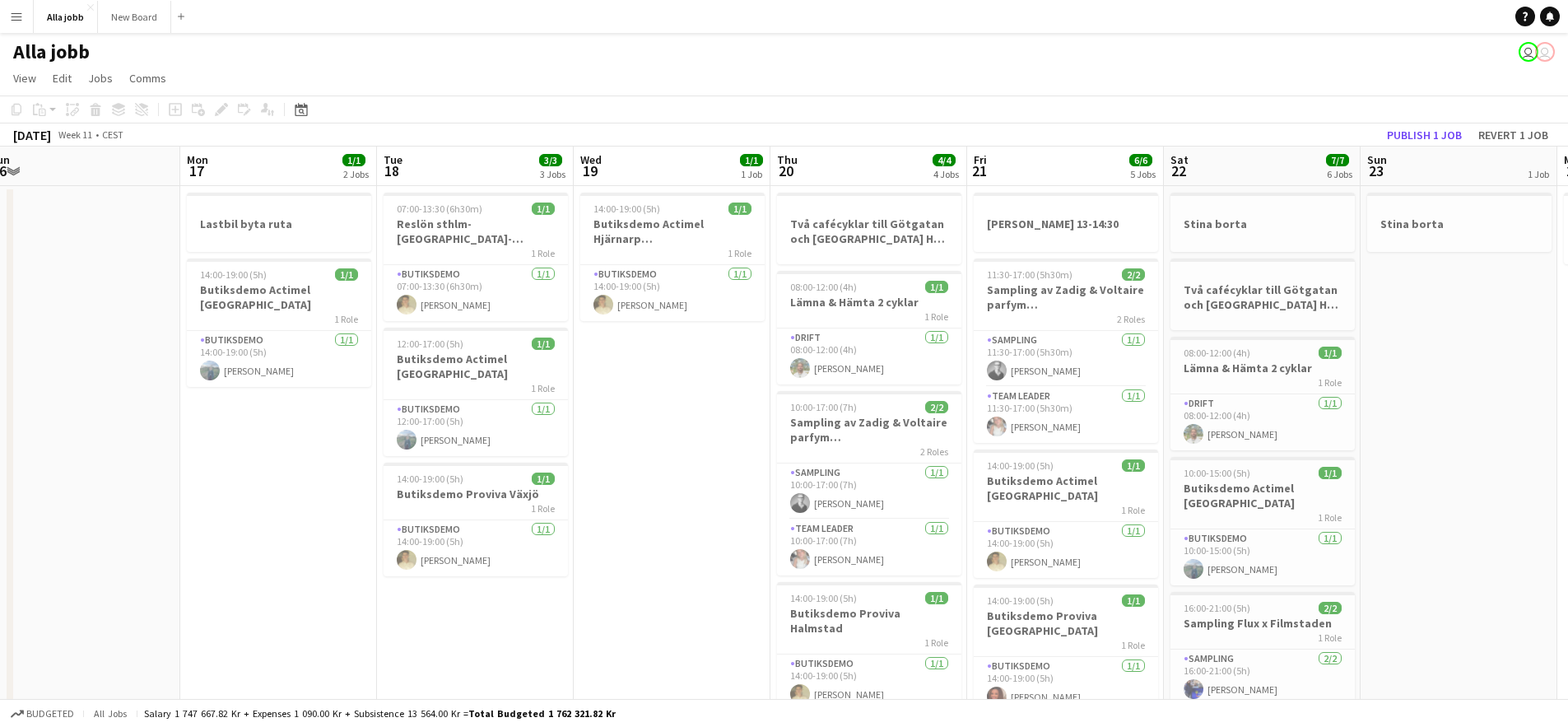
scroll to position [0, 606]
drag, startPoint x: 624, startPoint y: 484, endPoint x: 634, endPoint y: 482, distance: 10.2
click at [634, 482] on app-calendar-viewport "Thu 13 7/7 1 Job Fri 14 5/5 1 Job Sat 15 5/5 1 Job Sun 16 Mon 17 1/1 2 Jobs Tue…" at bounding box center [784, 664] width 1568 height 1035
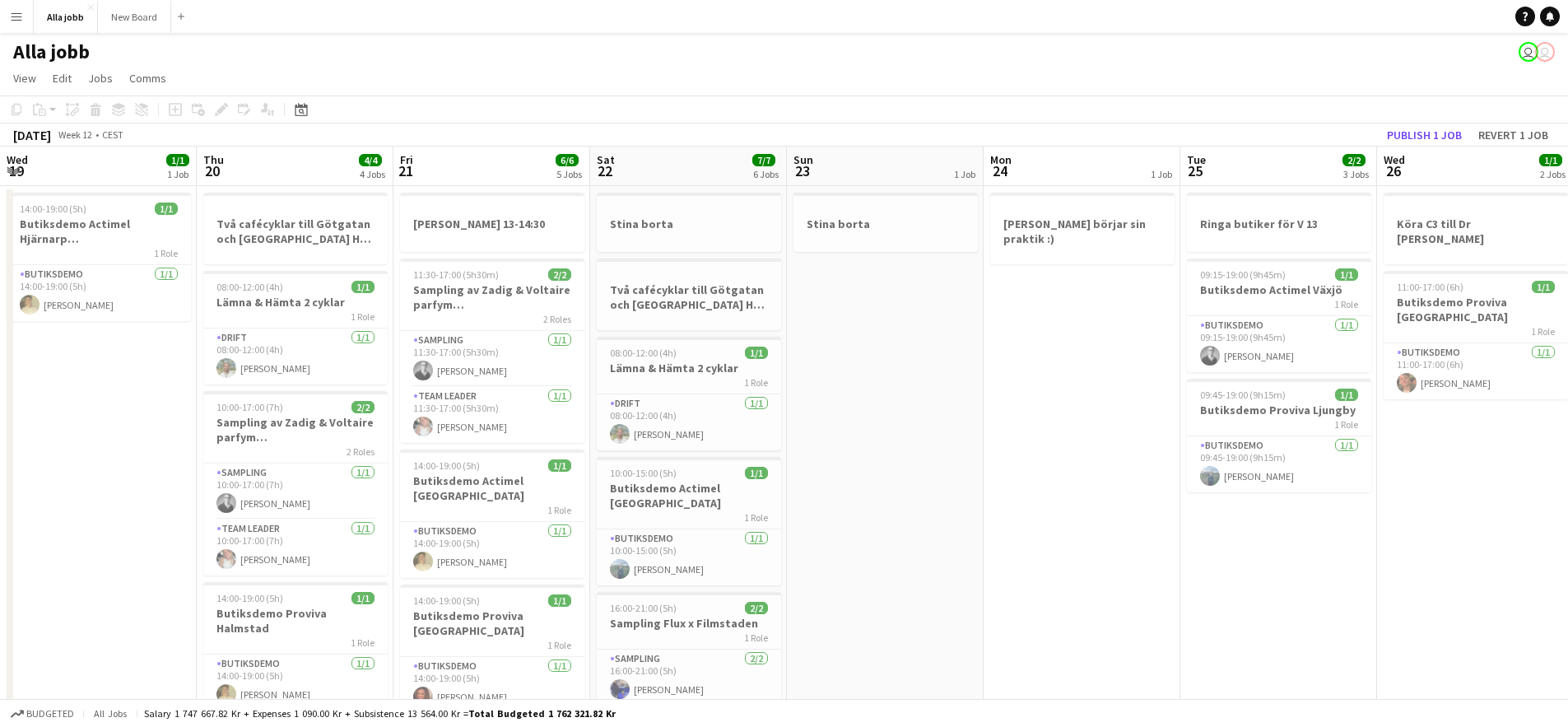
scroll to position [0, 591]
drag, startPoint x: 1159, startPoint y: 444, endPoint x: 589, endPoint y: 468, distance: 570.5
click at [589, 468] on app-calendar-viewport "Sun 16 Mon 17 1/1 2 Jobs Tue 18 3/3 3 Jobs Wed 19 1/1 1 Job Thu 20 4/4 4 Jobs F…" at bounding box center [784, 708] width 1568 height 1125
